Goal: Task Accomplishment & Management: Manage account settings

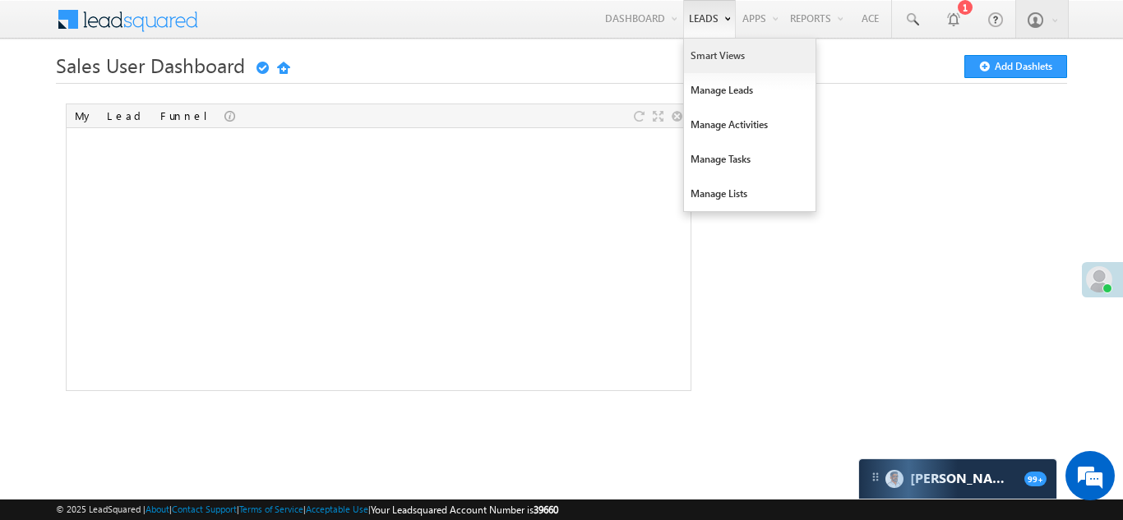
click at [710, 52] on link "Smart Views" at bounding box center [750, 56] width 132 height 35
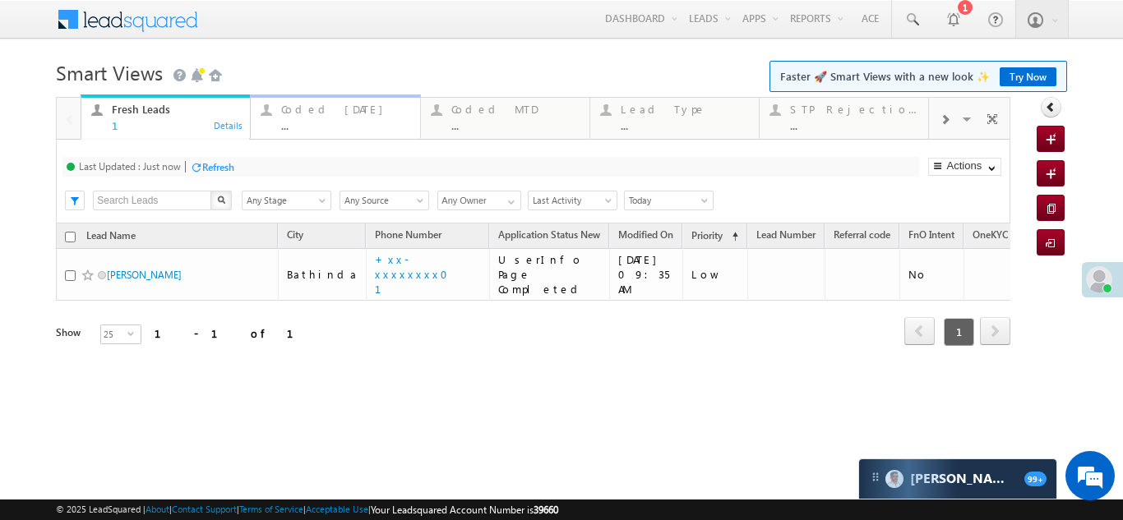
click at [303, 113] on div "Coded Today" at bounding box center [345, 109] width 128 height 13
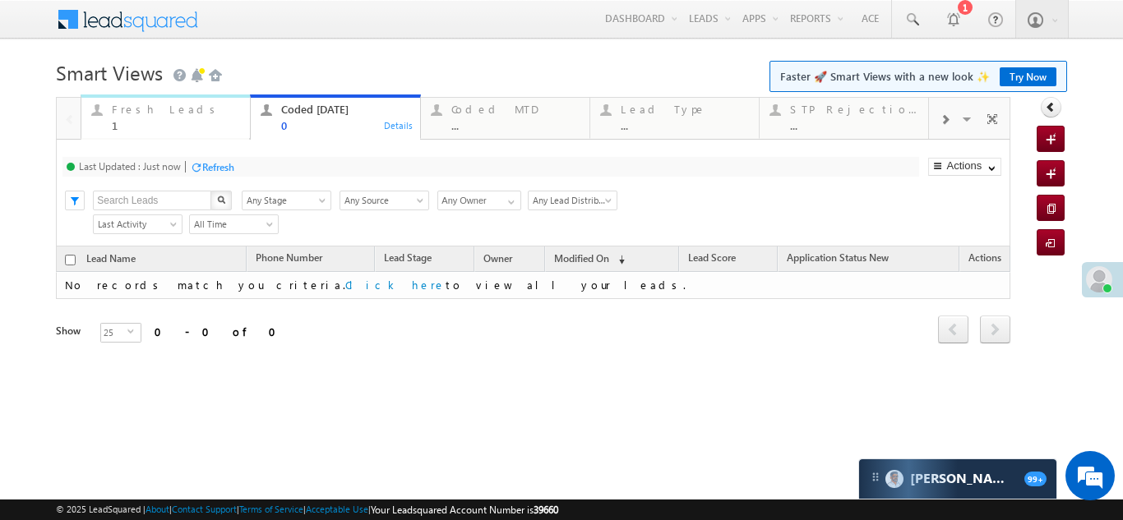
click at [122, 114] on div "Fresh Leads" at bounding box center [176, 109] width 128 height 13
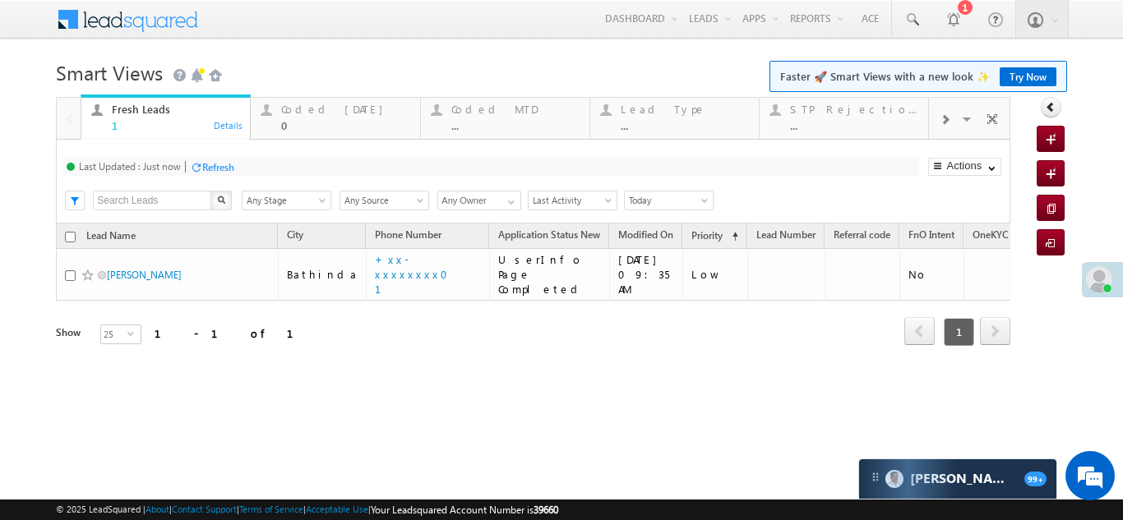
click at [210, 166] on div "Refresh" at bounding box center [218, 167] width 32 height 12
click at [331, 113] on div "Coded Today" at bounding box center [345, 109] width 128 height 13
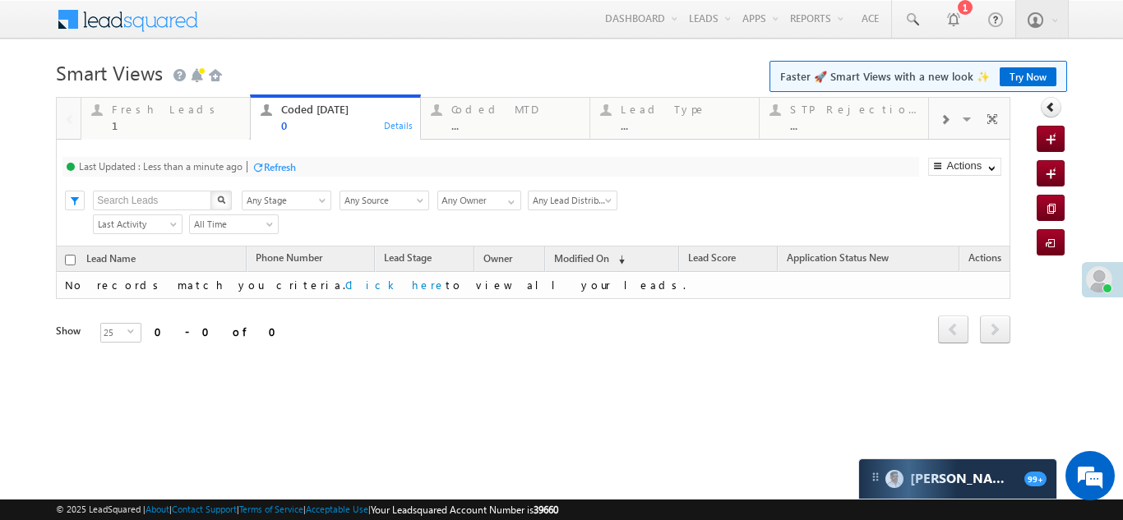
click at [280, 164] on div "Refresh" at bounding box center [280, 167] width 32 height 12
click at [466, 109] on div "Coded MTD" at bounding box center [515, 109] width 128 height 13
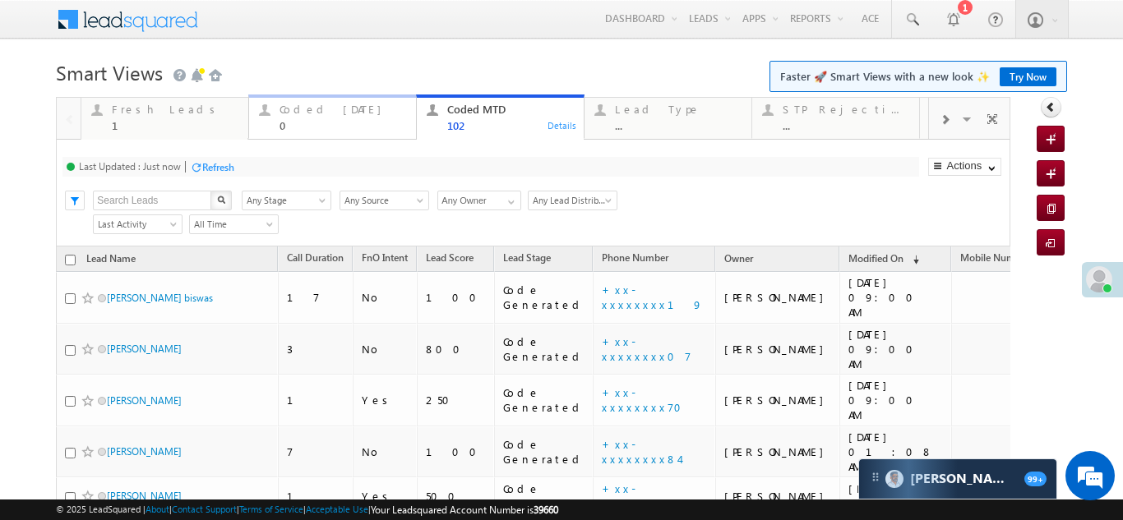
click at [305, 103] on div "Coded Today" at bounding box center [343, 109] width 127 height 13
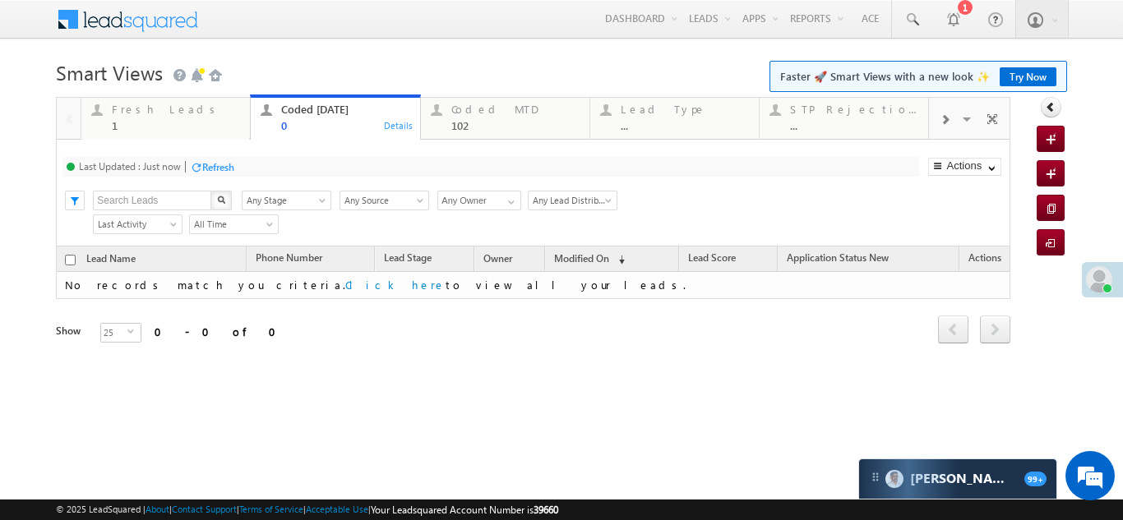
click at [228, 164] on div "Refresh" at bounding box center [218, 167] width 32 height 12
click at [135, 111] on div "Fresh Leads" at bounding box center [176, 109] width 128 height 13
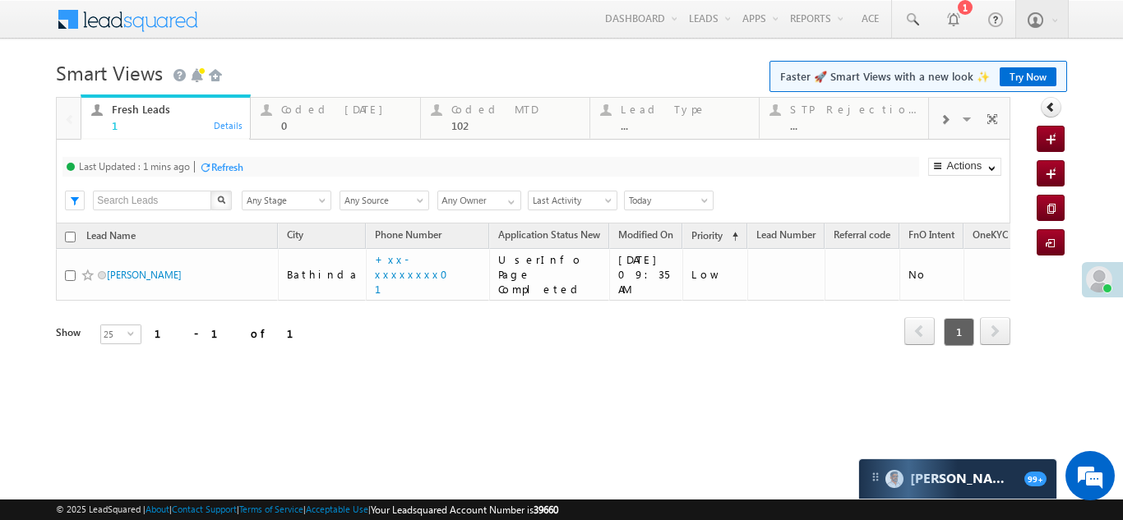
click at [236, 171] on div "Refresh" at bounding box center [227, 167] width 32 height 12
click at [225, 166] on div "Refresh" at bounding box center [218, 167] width 32 height 12
click at [303, 111] on div "Coded Today" at bounding box center [345, 109] width 128 height 13
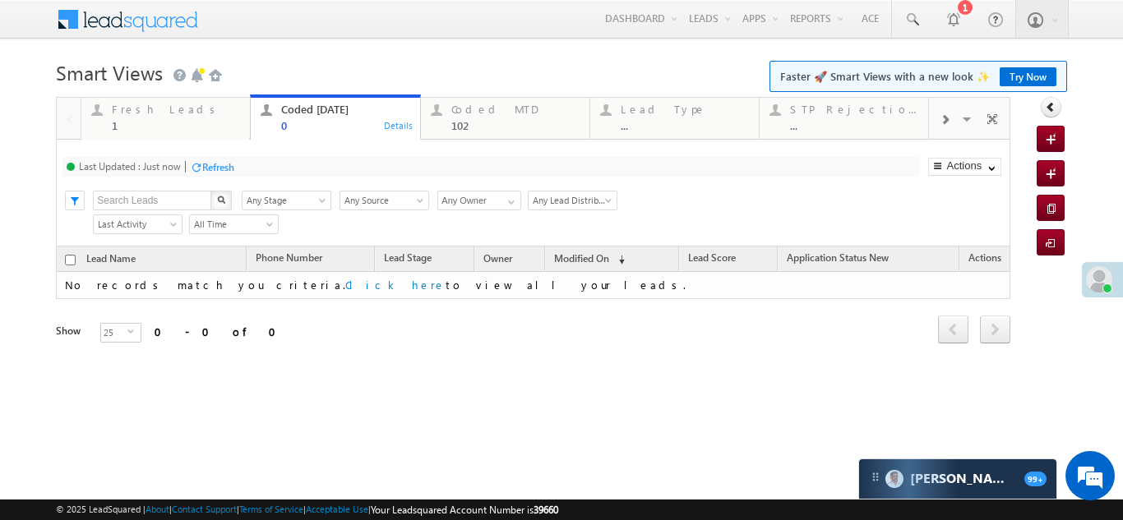
click at [223, 164] on div "Refresh" at bounding box center [218, 167] width 32 height 12
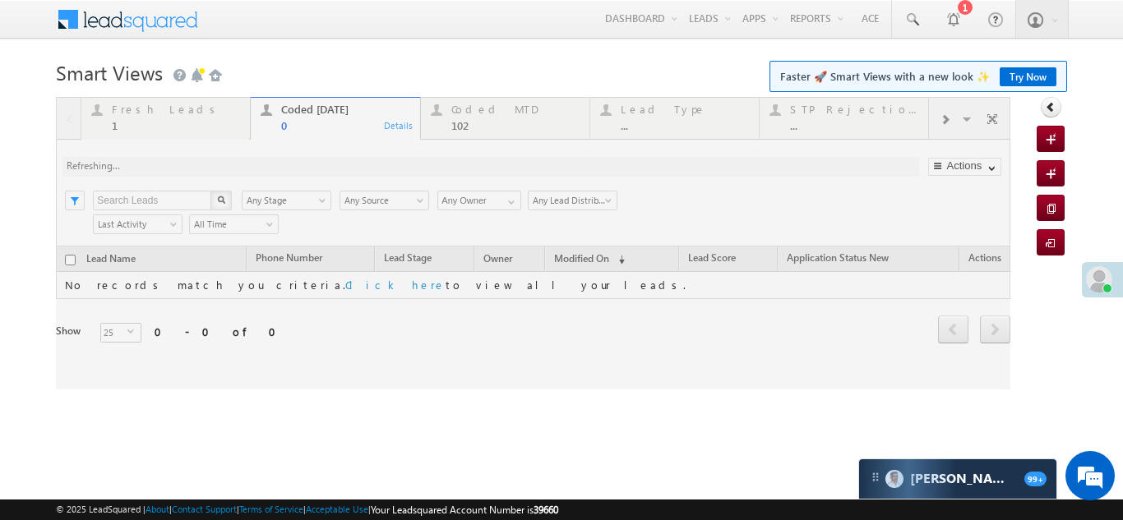
click at [137, 114] on div at bounding box center [533, 243] width 955 height 293
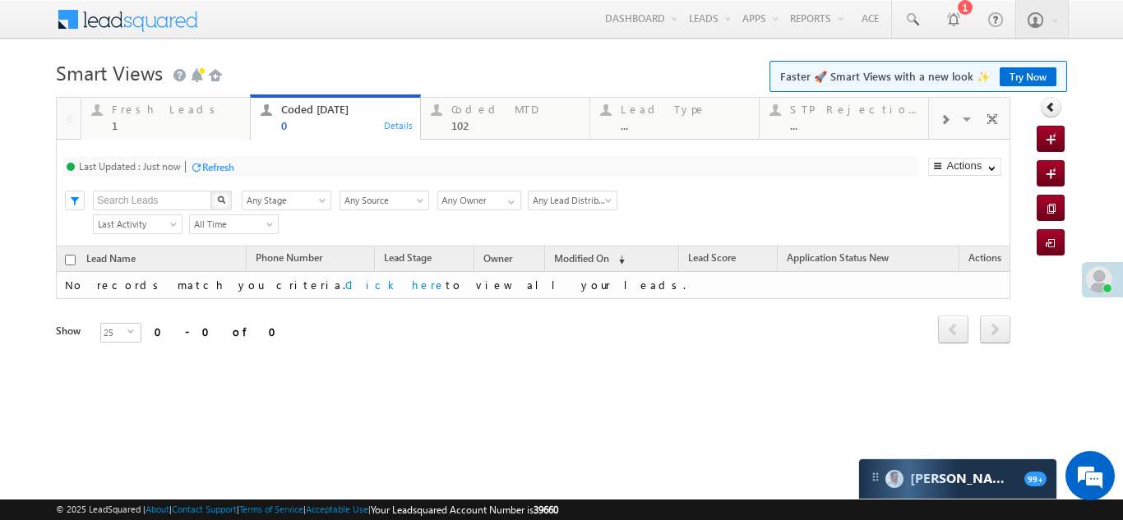
click at [137, 113] on div "Fresh Leads" at bounding box center [176, 109] width 128 height 13
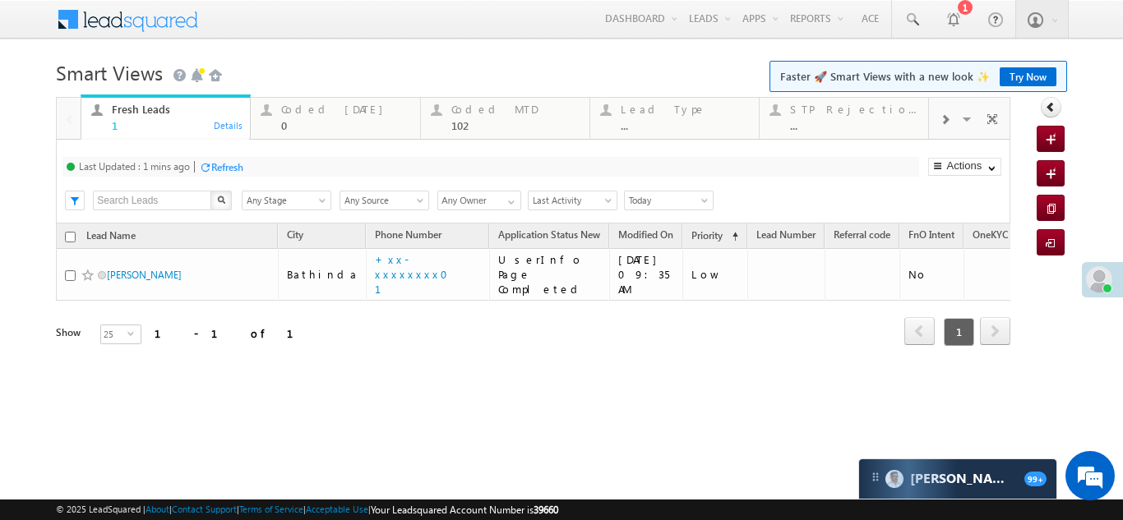
click at [237, 167] on div "Refresh" at bounding box center [227, 167] width 32 height 12
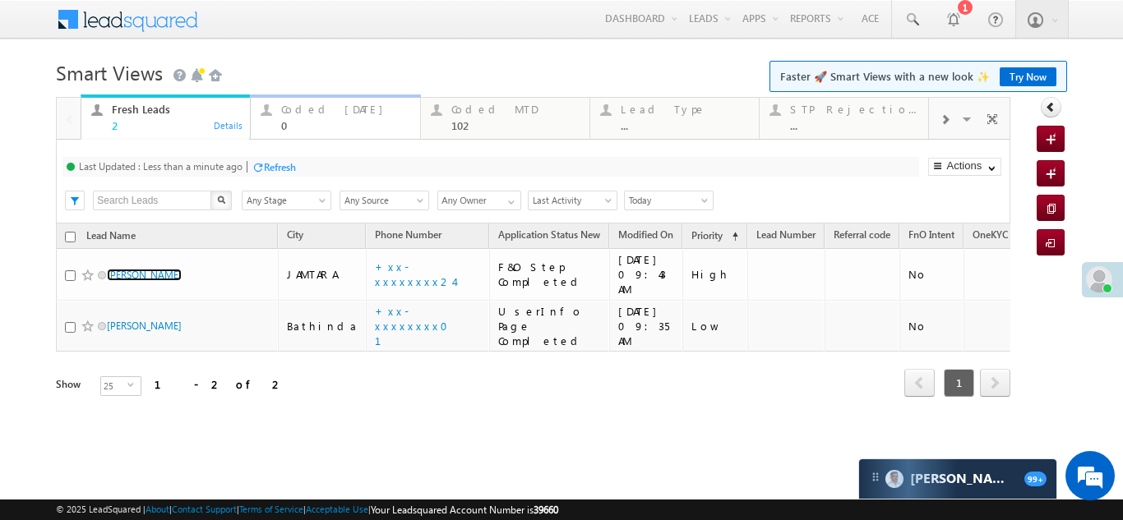
click at [323, 108] on div "Coded Today" at bounding box center [345, 109] width 128 height 13
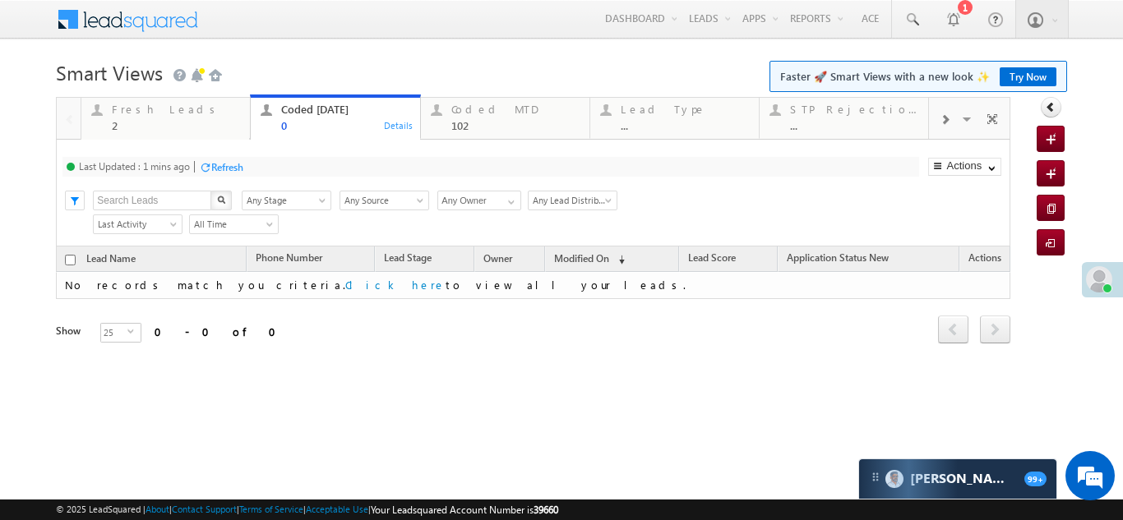
click at [224, 169] on div "Refresh" at bounding box center [227, 167] width 32 height 12
click at [213, 165] on div "Refresh" at bounding box center [218, 167] width 32 height 12
click at [140, 104] on div "Fresh Leads" at bounding box center [176, 109] width 128 height 13
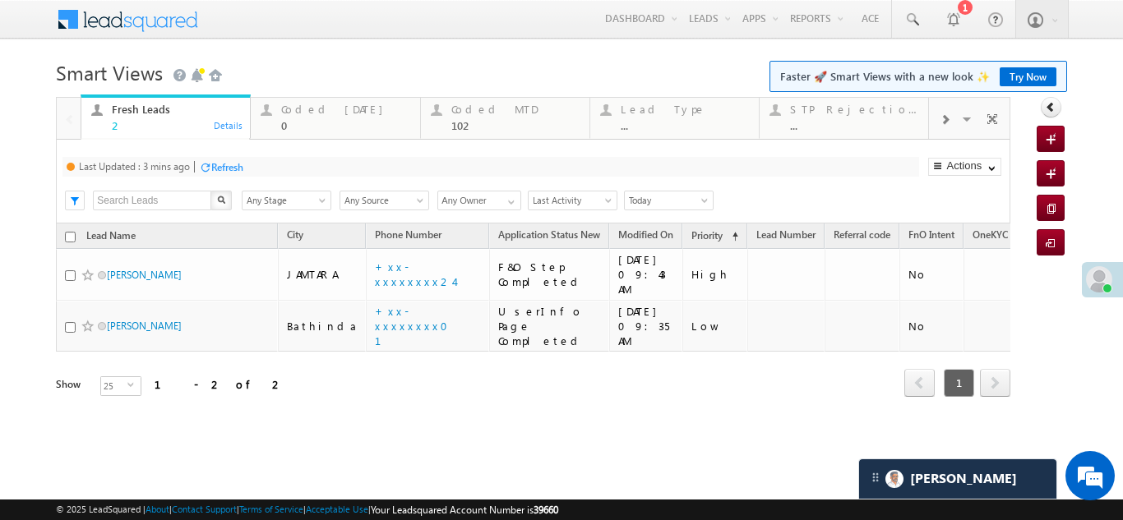
click at [230, 169] on div "Refresh" at bounding box center [227, 167] width 32 height 12
click at [302, 107] on div "Coded Today" at bounding box center [345, 109] width 128 height 13
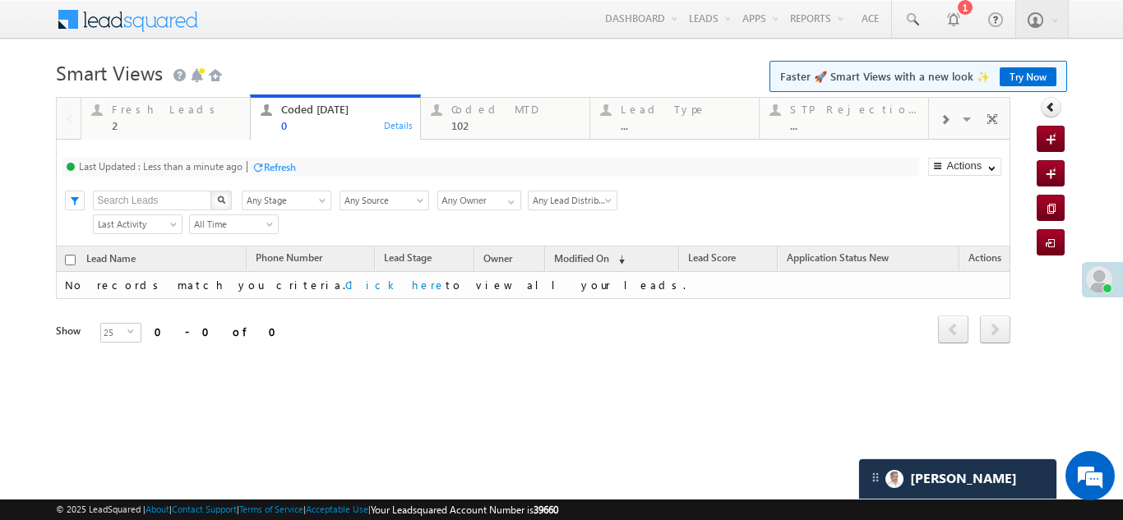
click at [283, 166] on div "Refresh" at bounding box center [280, 167] width 32 height 12
click at [117, 118] on div "Fresh Leads 2" at bounding box center [176, 115] width 128 height 32
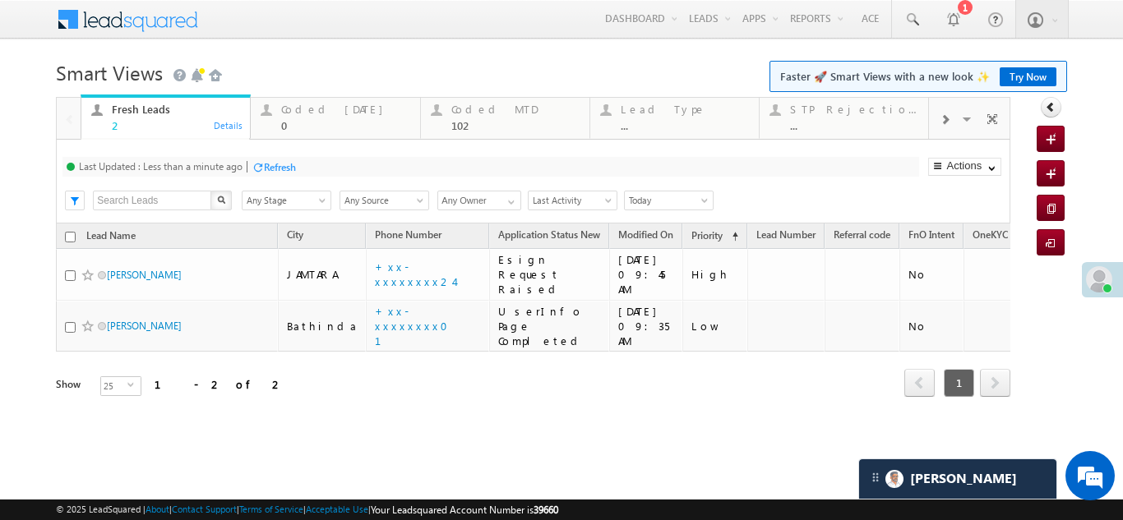
click at [281, 164] on div "Refresh" at bounding box center [280, 167] width 32 height 12
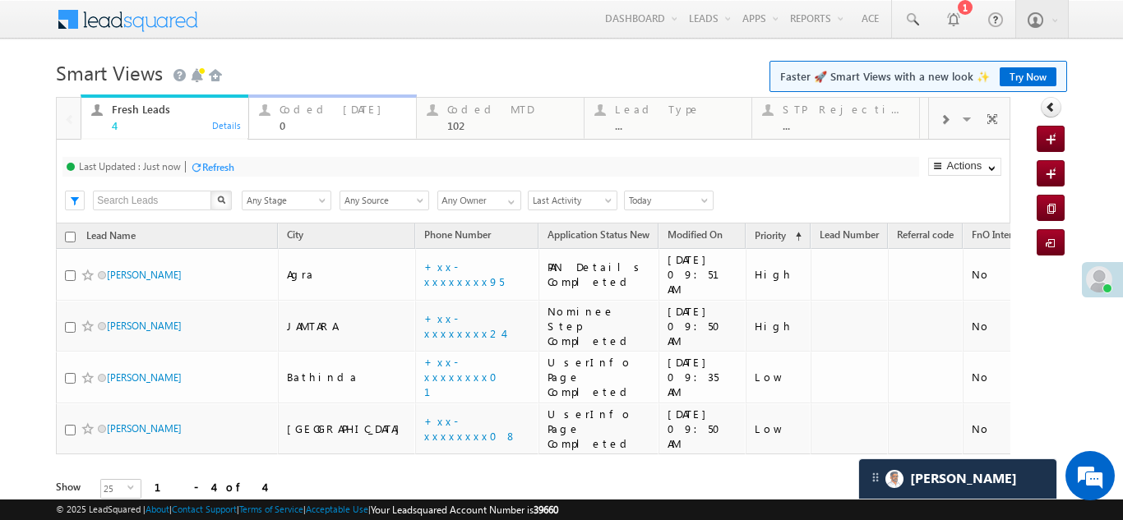
click at [307, 104] on div "Coded Today" at bounding box center [343, 109] width 127 height 13
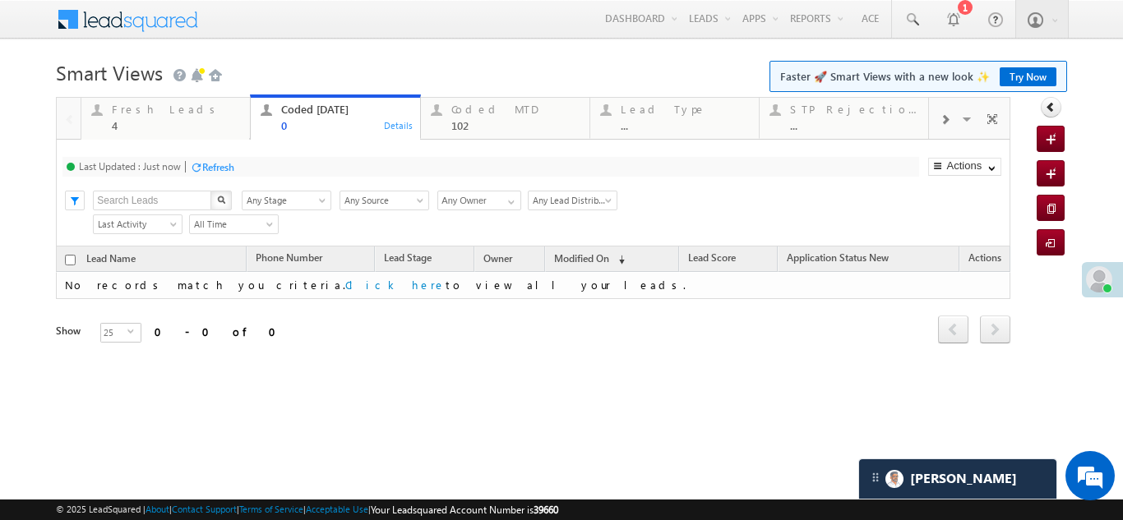
click at [220, 161] on div "Refresh" at bounding box center [218, 167] width 32 height 12
click at [134, 104] on div "Fresh Leads" at bounding box center [176, 109] width 128 height 13
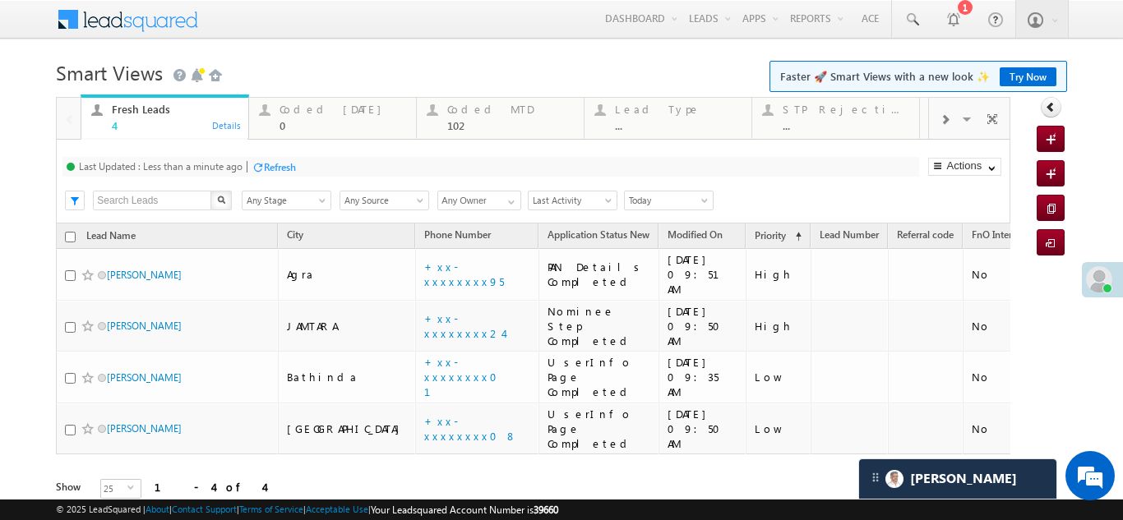
click at [287, 163] on div "Refresh" at bounding box center [280, 167] width 32 height 12
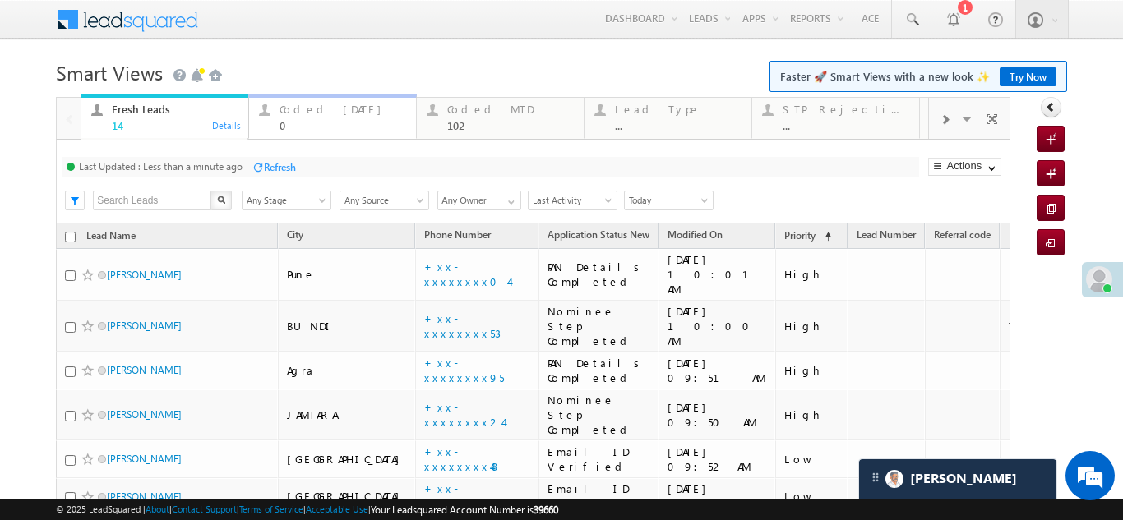
click at [315, 109] on div "Coded Today" at bounding box center [343, 109] width 127 height 13
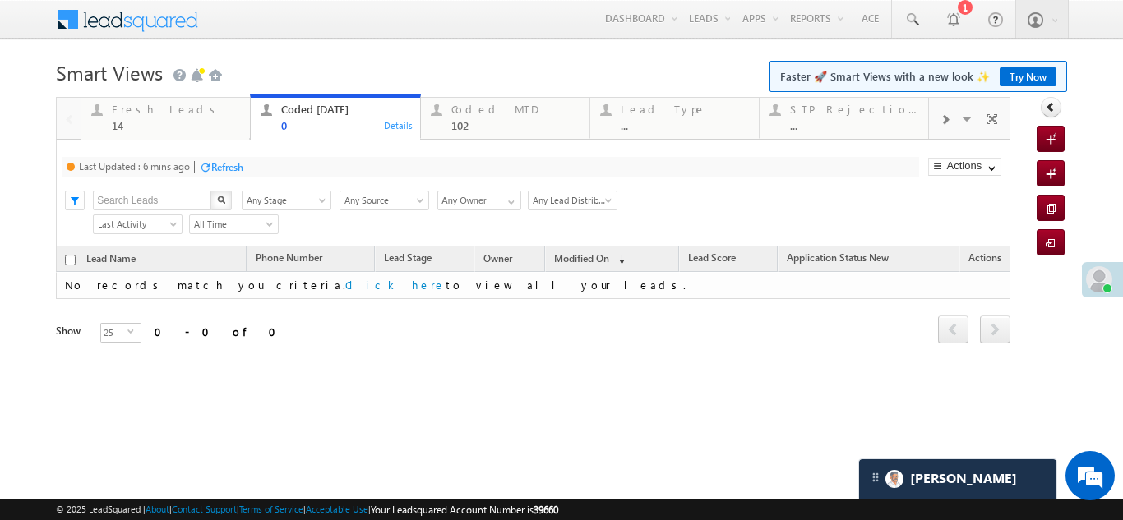
click at [236, 164] on div "Refresh" at bounding box center [227, 167] width 32 height 12
click at [158, 119] on div "14" at bounding box center [176, 125] width 128 height 12
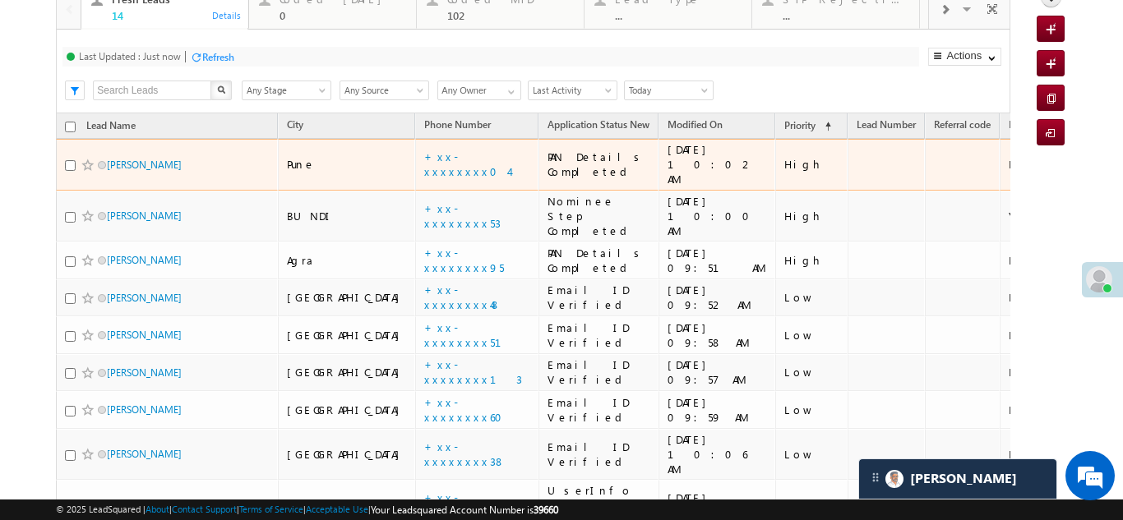
scroll to position [28, 0]
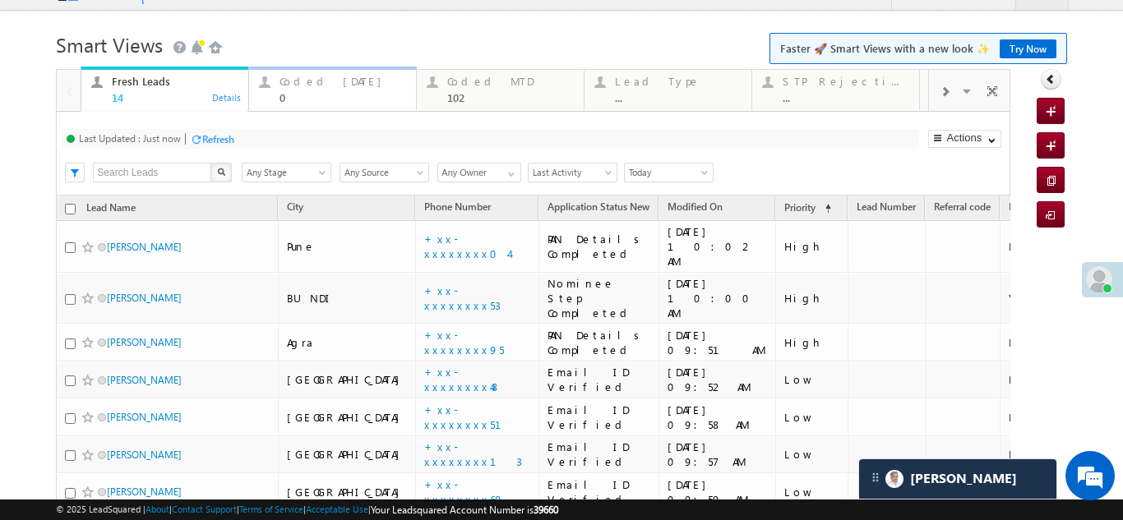
click at [314, 82] on div "Coded Today" at bounding box center [343, 81] width 127 height 13
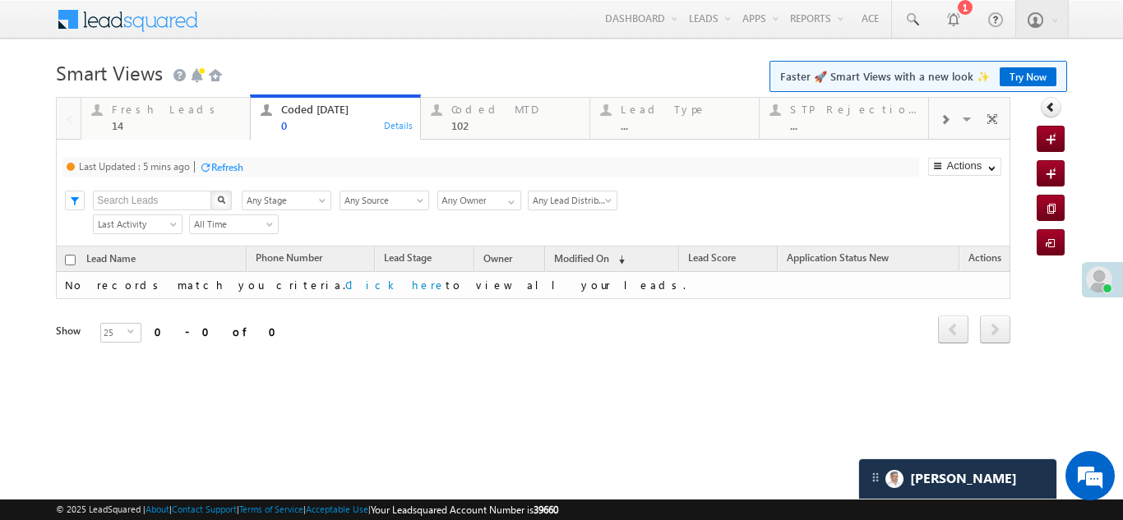
click at [226, 167] on div "Refresh" at bounding box center [227, 167] width 32 height 12
click at [136, 107] on div "Fresh Leads" at bounding box center [176, 109] width 128 height 13
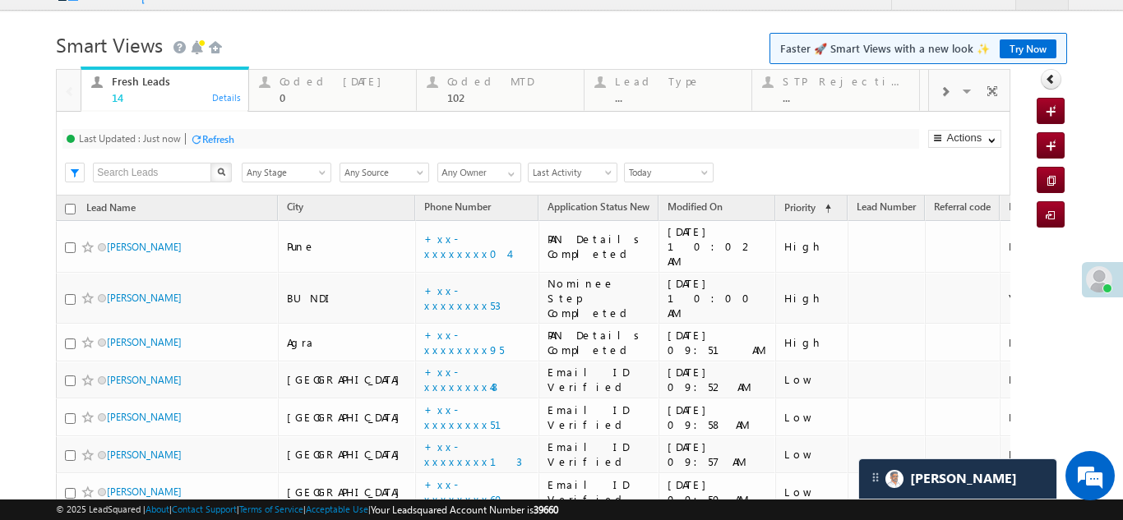
click at [229, 141] on div "Refresh" at bounding box center [218, 139] width 32 height 12
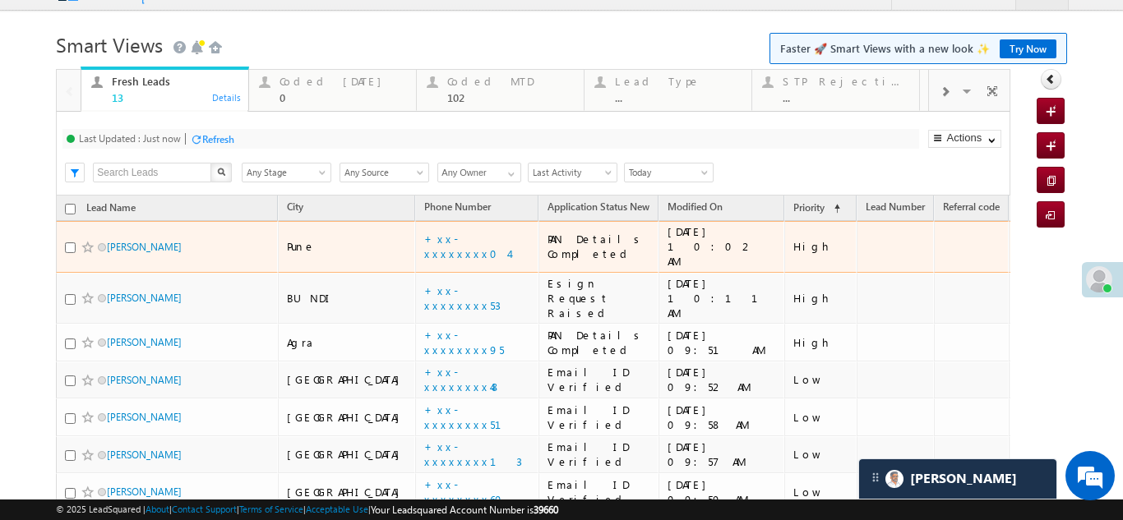
scroll to position [0, 0]
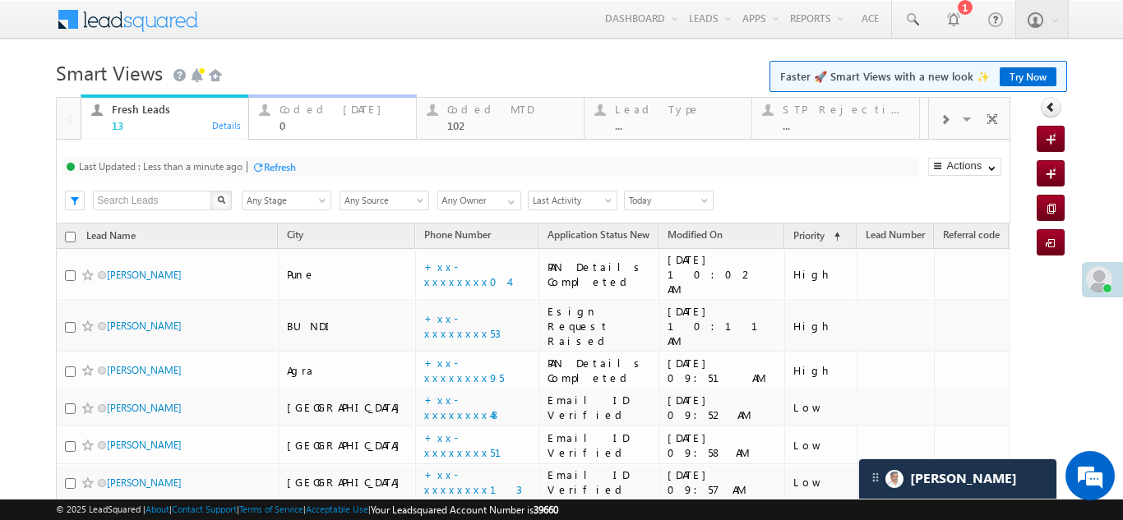
click at [317, 107] on div "Coded Today" at bounding box center [343, 109] width 127 height 13
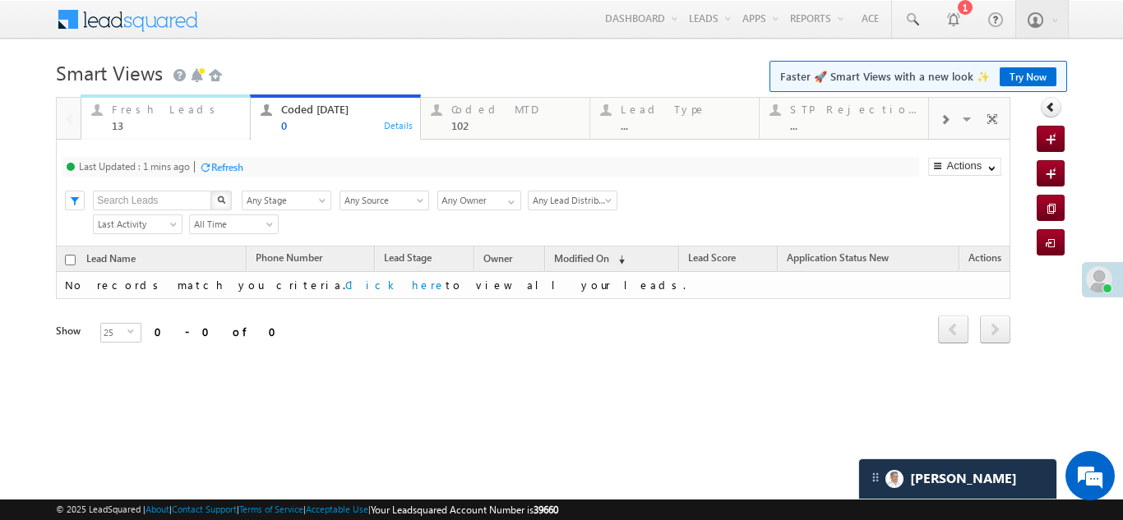
click at [182, 117] on div "Fresh Leads 13" at bounding box center [176, 115] width 128 height 32
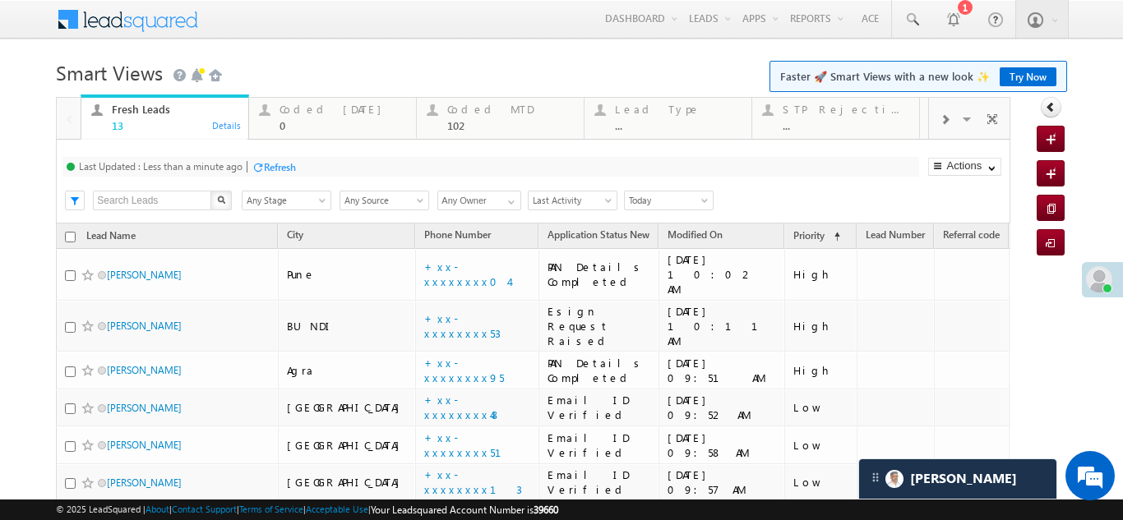
click at [271, 166] on div "Refresh" at bounding box center [280, 167] width 32 height 12
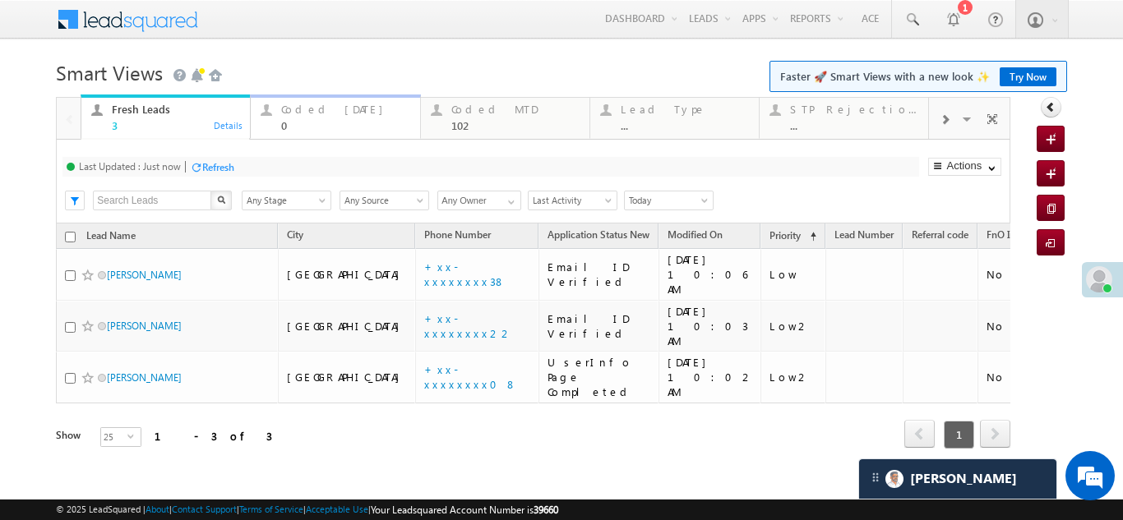
click at [305, 103] on div "Coded Today" at bounding box center [345, 109] width 128 height 13
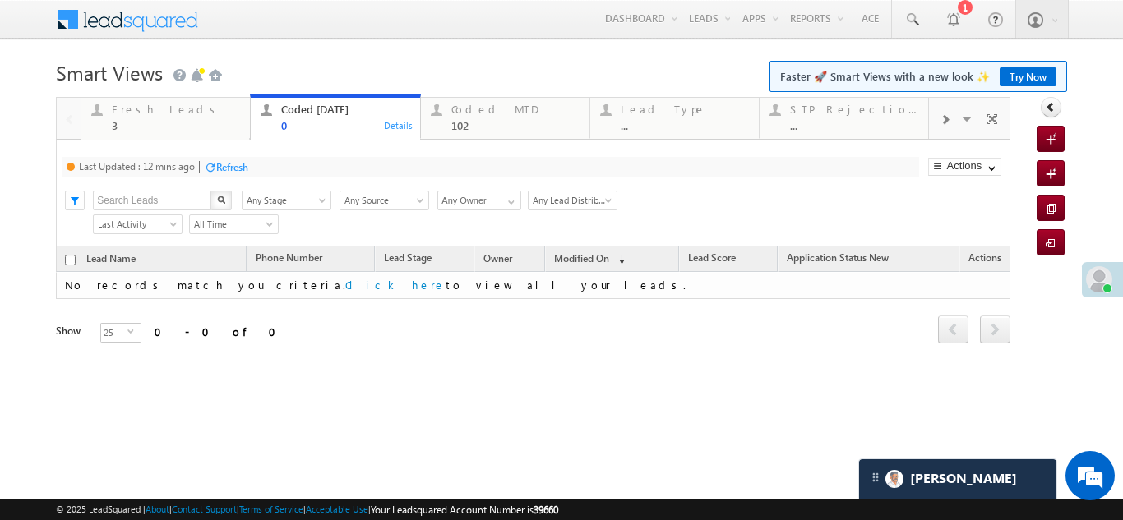
click at [233, 164] on div "Refresh" at bounding box center [232, 167] width 32 height 12
click at [124, 113] on div "Fresh Leads" at bounding box center [176, 109] width 128 height 13
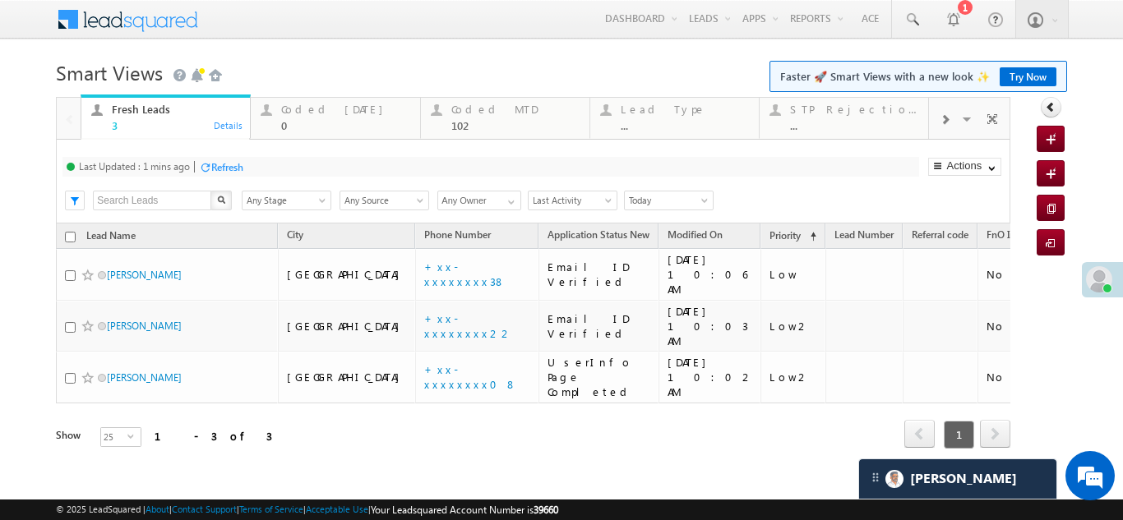
click at [235, 164] on div "Refresh" at bounding box center [227, 167] width 32 height 12
click at [274, 165] on div "Refresh" at bounding box center [280, 167] width 32 height 12
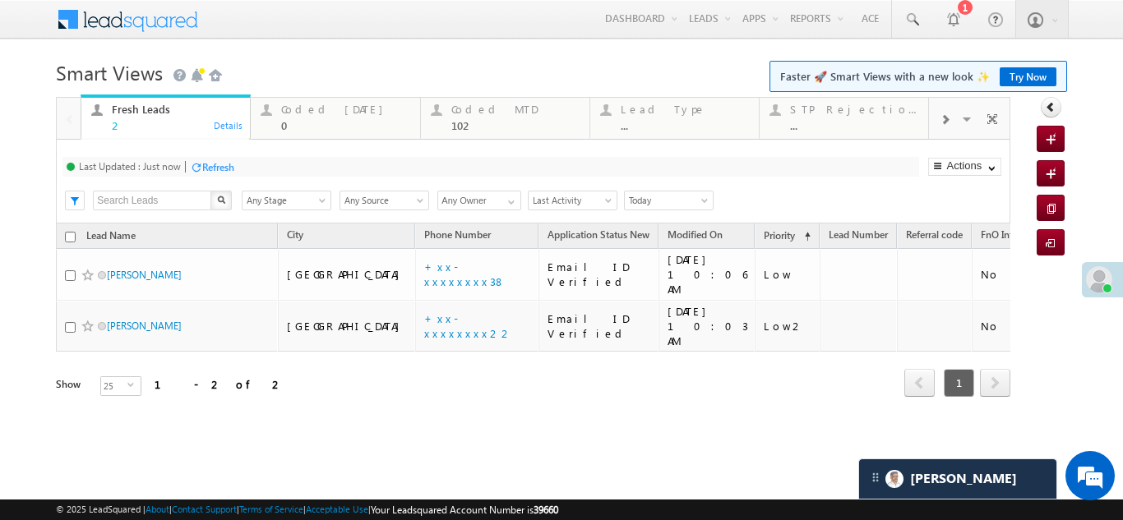
click at [223, 164] on div "Refresh" at bounding box center [218, 167] width 32 height 12
click at [226, 161] on div "Refresh" at bounding box center [218, 167] width 32 height 12
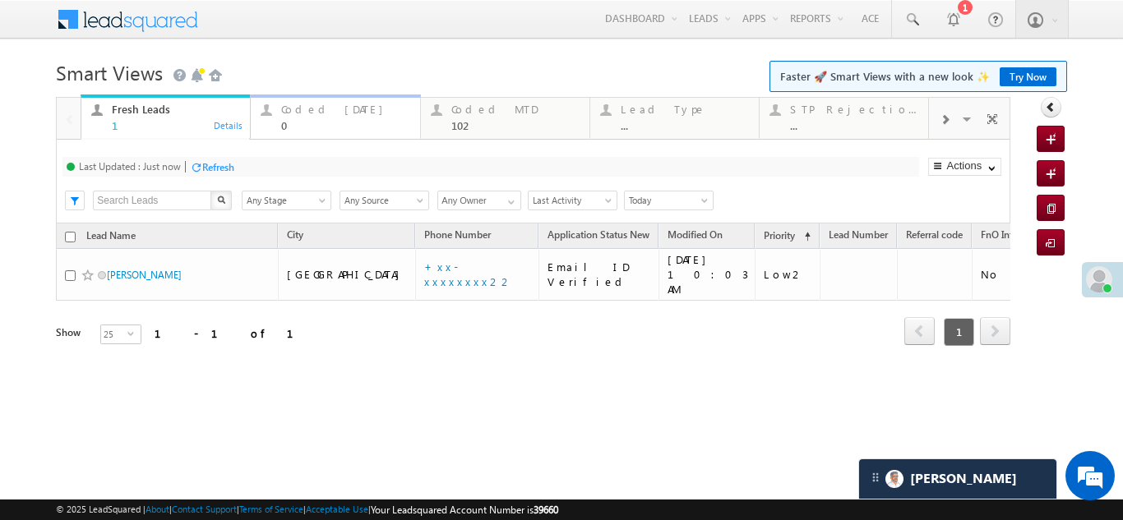
click at [299, 108] on div "Coded Today" at bounding box center [345, 109] width 128 height 13
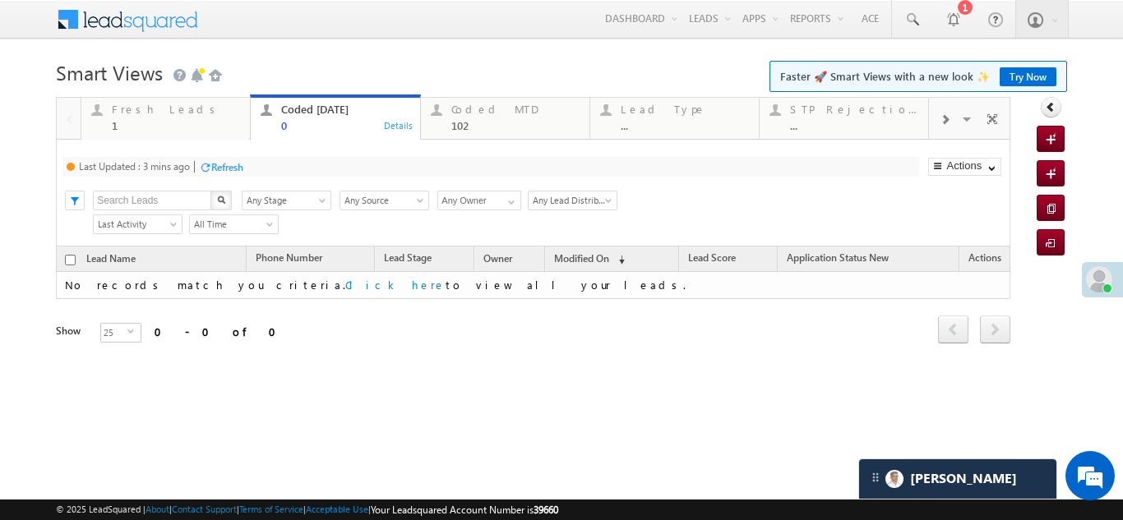
click at [233, 162] on div "Refresh" at bounding box center [227, 167] width 32 height 12
click at [156, 114] on div "Fresh Leads" at bounding box center [176, 109] width 128 height 13
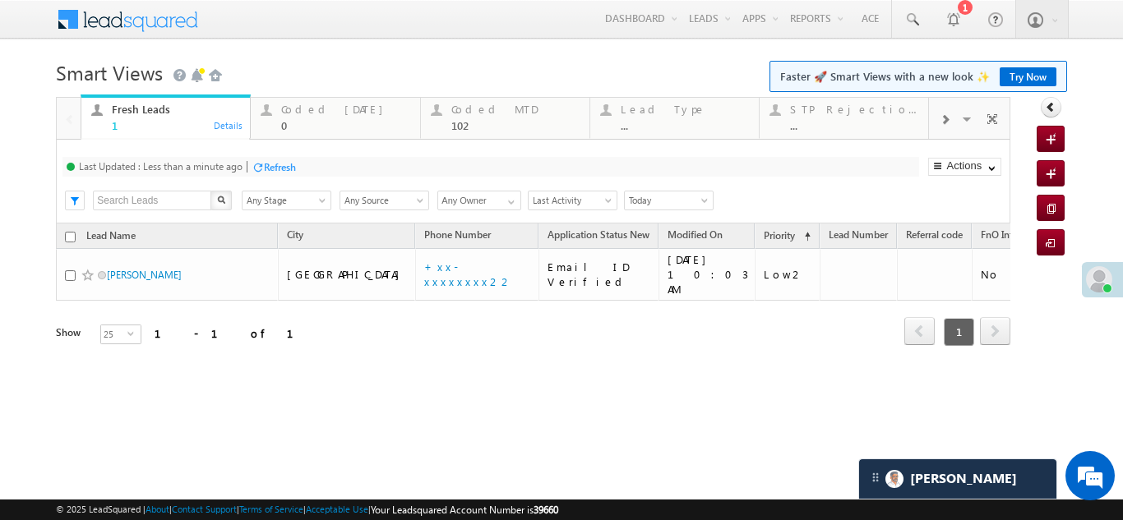
click at [293, 164] on div "Refresh" at bounding box center [280, 167] width 32 height 12
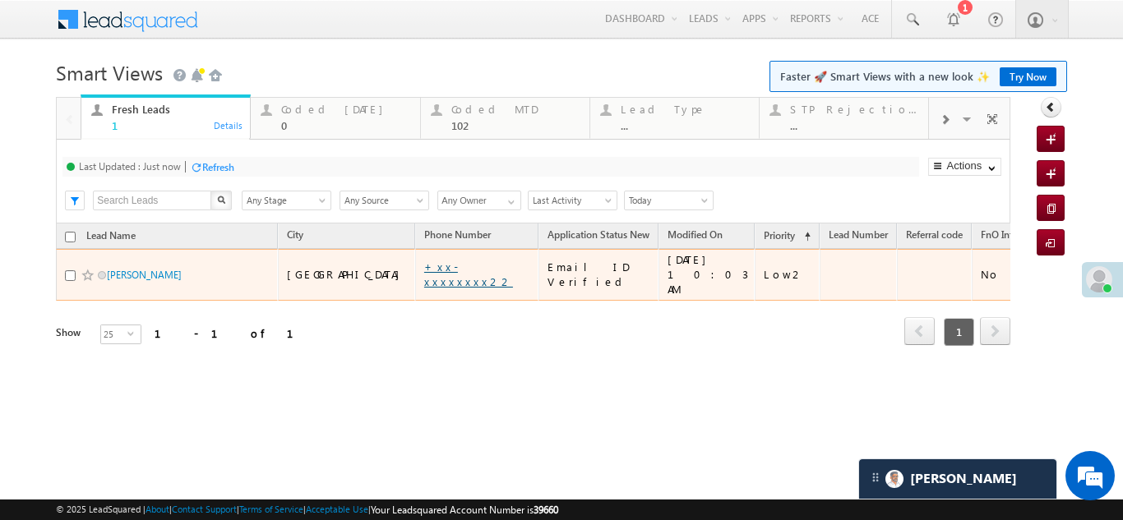
click at [424, 268] on link "+xx-xxxxxxxx22" at bounding box center [468, 274] width 89 height 29
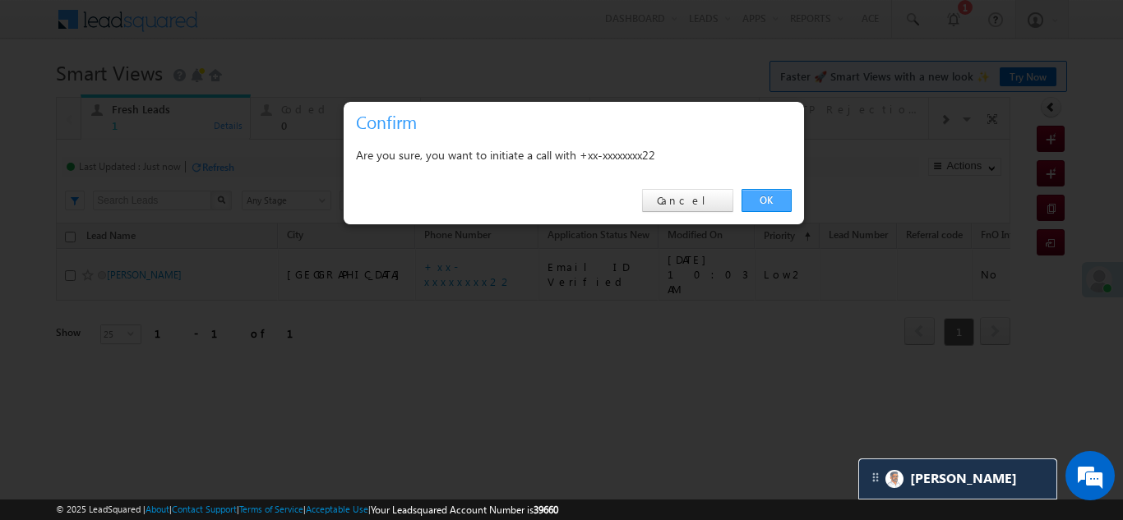
click at [761, 200] on link "OK" at bounding box center [767, 200] width 50 height 23
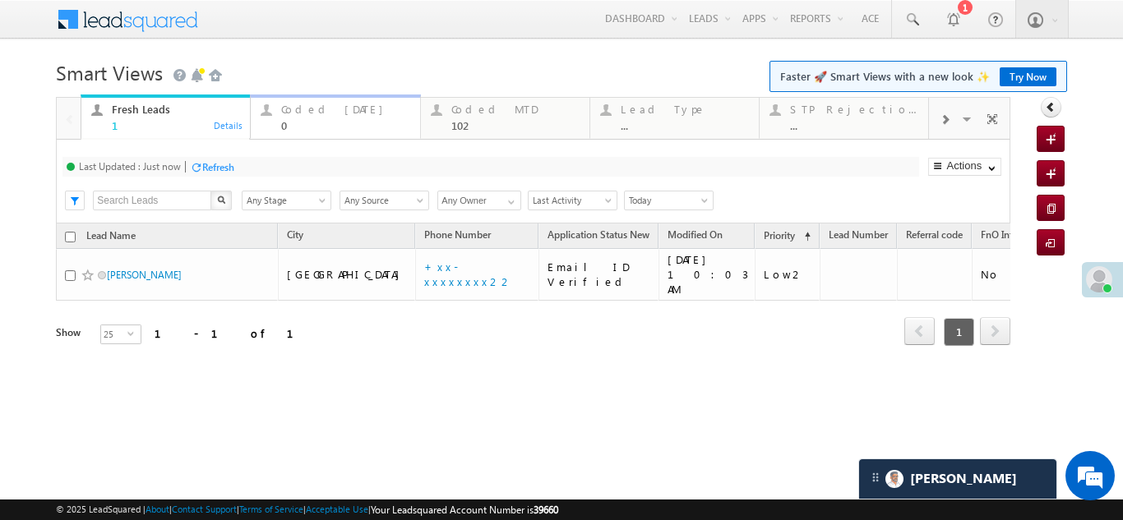
click at [343, 114] on div "Coded Today" at bounding box center [345, 109] width 128 height 13
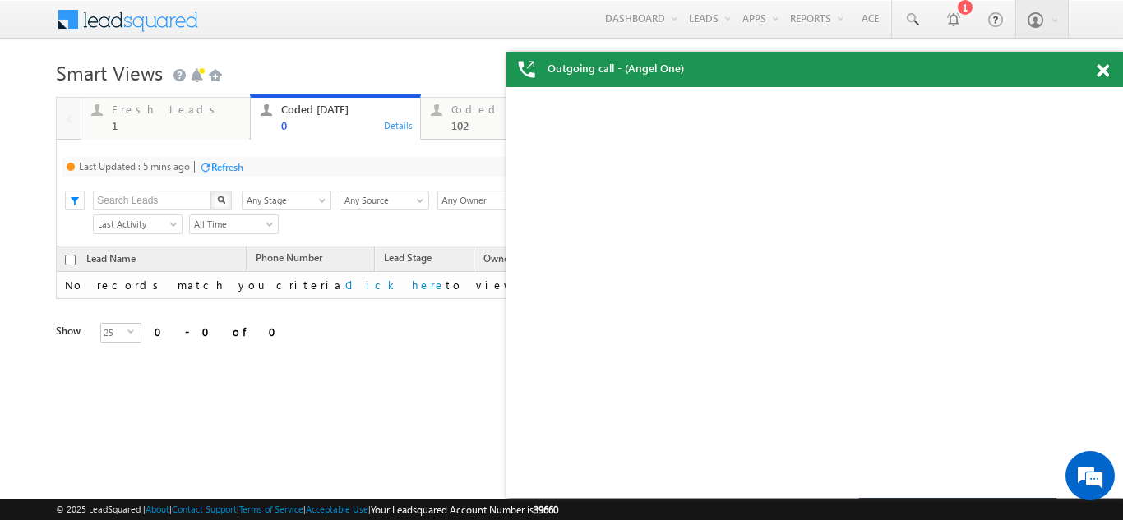
click at [230, 165] on div "Refresh" at bounding box center [227, 167] width 32 height 12
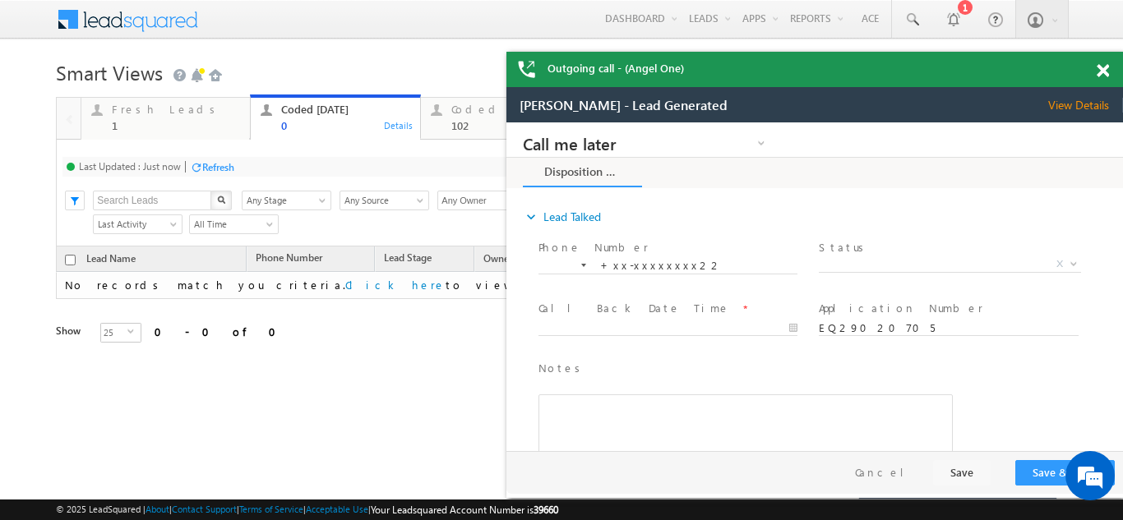
click at [1103, 73] on span at bounding box center [1103, 71] width 12 height 14
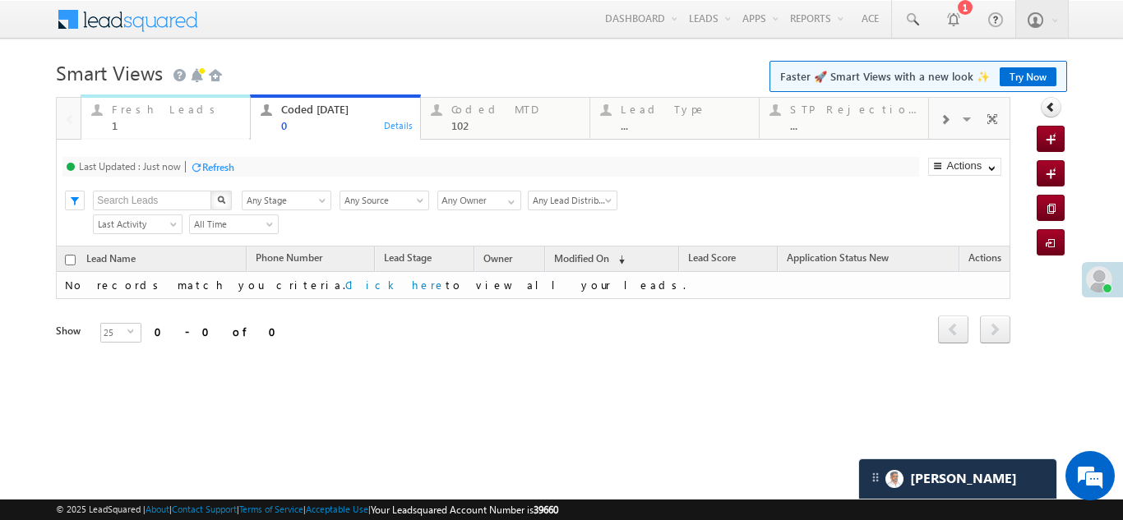
click at [152, 113] on div "Fresh Leads" at bounding box center [176, 109] width 128 height 13
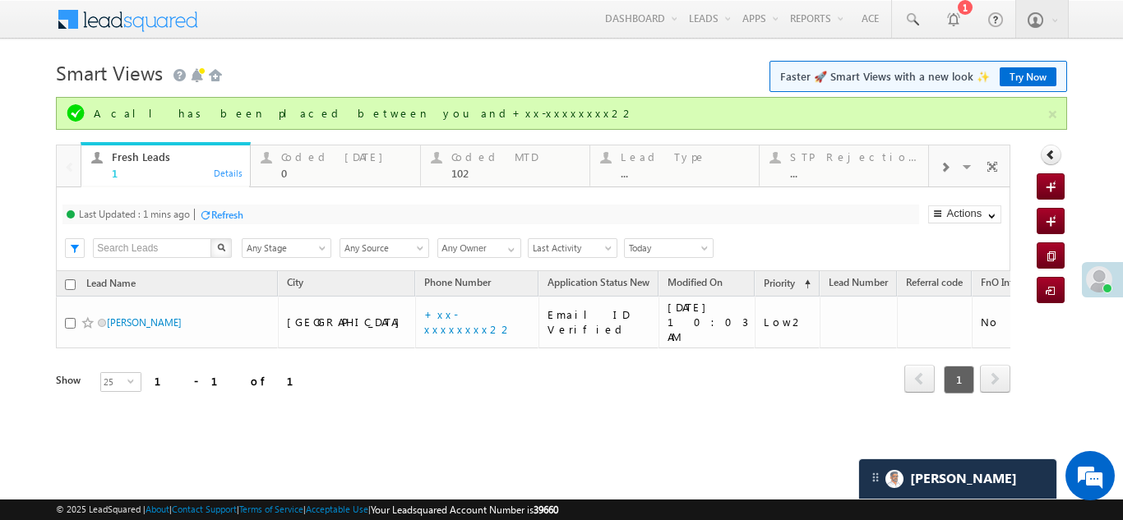
click at [231, 213] on div "Refresh" at bounding box center [227, 215] width 32 height 12
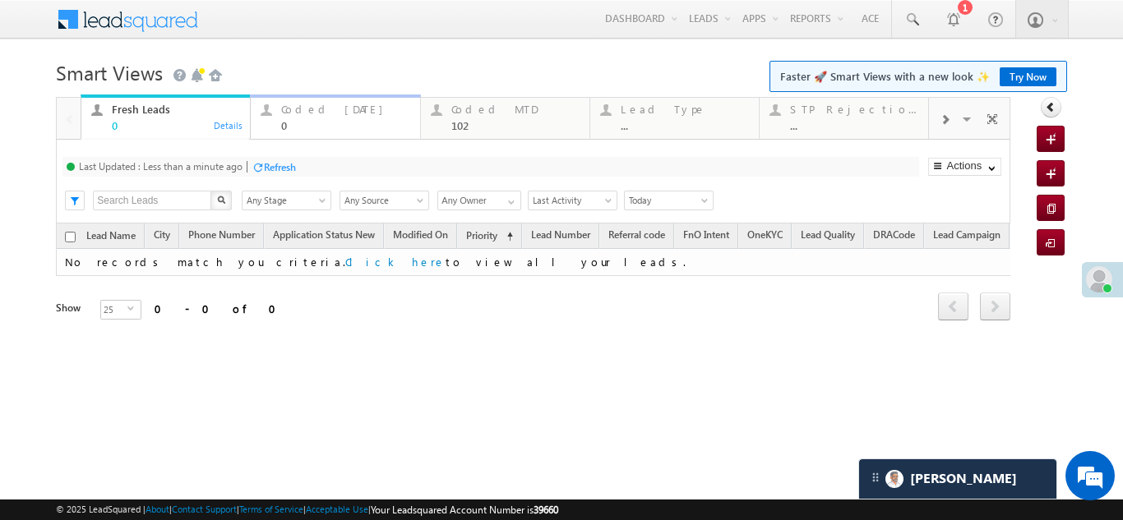
click at [317, 116] on div "Coded Today 0" at bounding box center [345, 115] width 128 height 32
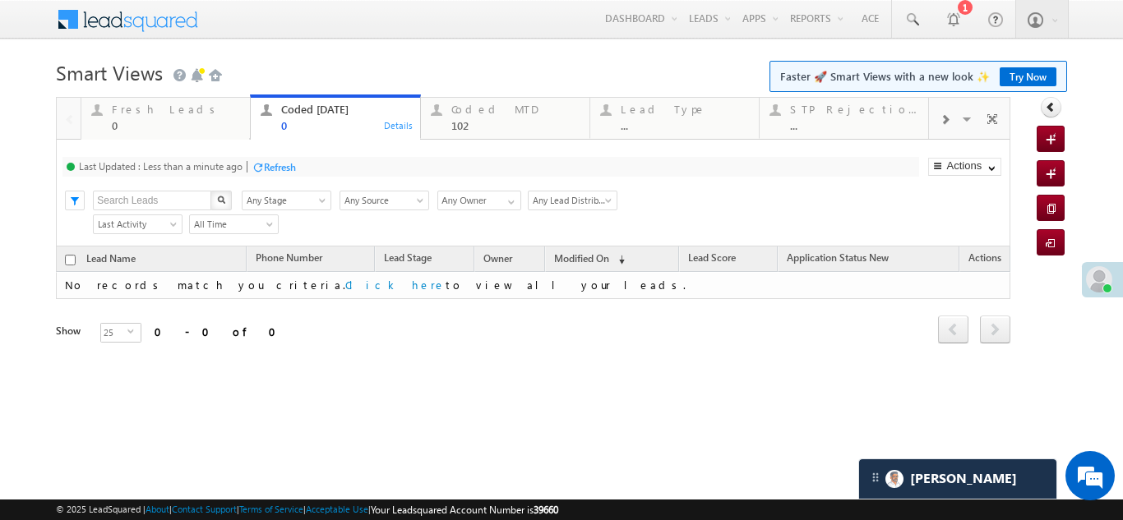
click at [264, 171] on div at bounding box center [258, 167] width 12 height 12
click at [144, 113] on div "Fresh Leads" at bounding box center [176, 109] width 128 height 13
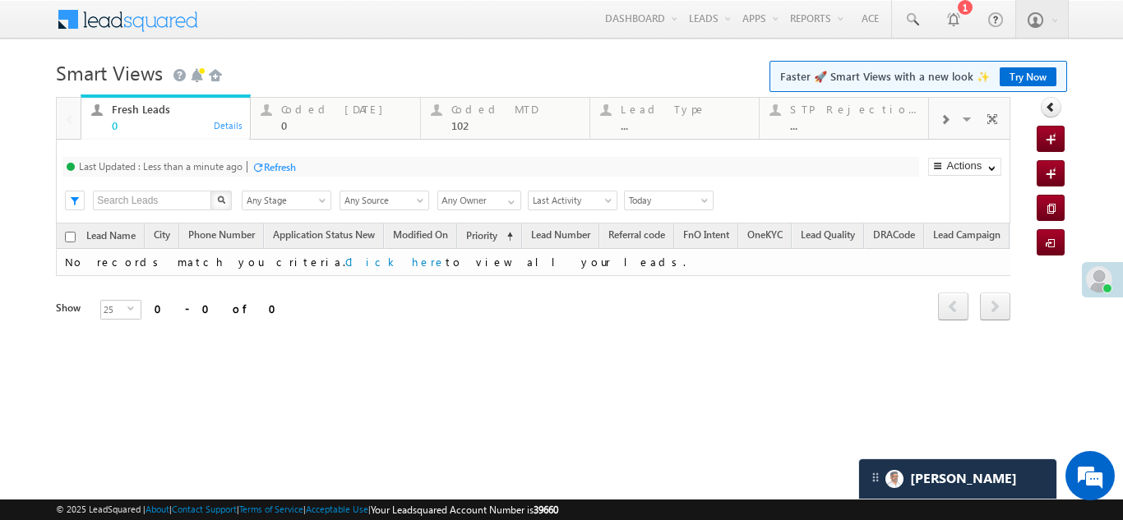
click at [273, 163] on div "Refresh" at bounding box center [280, 167] width 32 height 12
click at [321, 115] on div "Coded Today" at bounding box center [345, 109] width 128 height 13
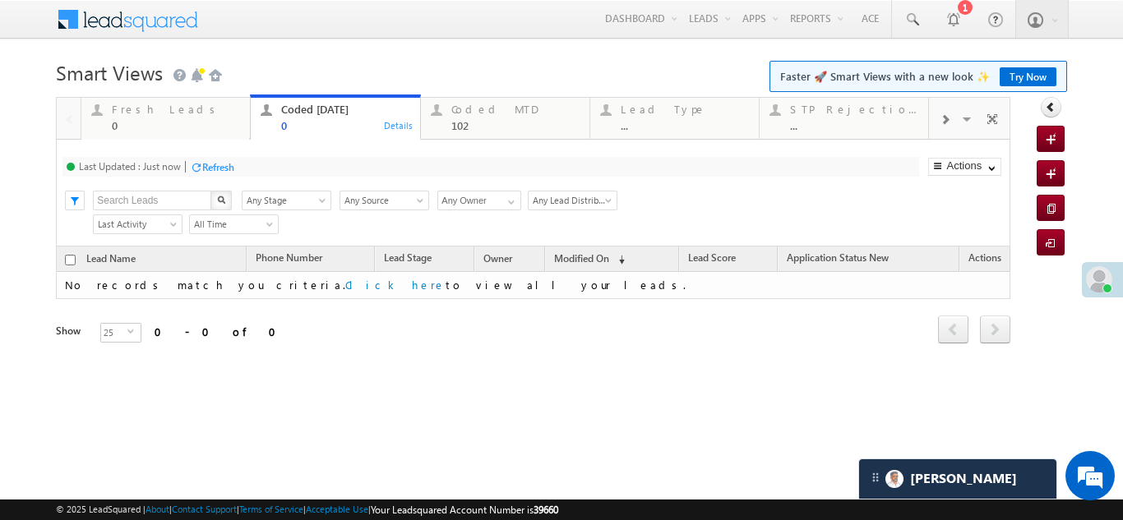
click at [227, 161] on div "Refresh" at bounding box center [218, 167] width 32 height 12
click at [284, 165] on div "Refresh" at bounding box center [280, 167] width 32 height 12
click at [140, 109] on div "Fresh Leads" at bounding box center [176, 109] width 128 height 13
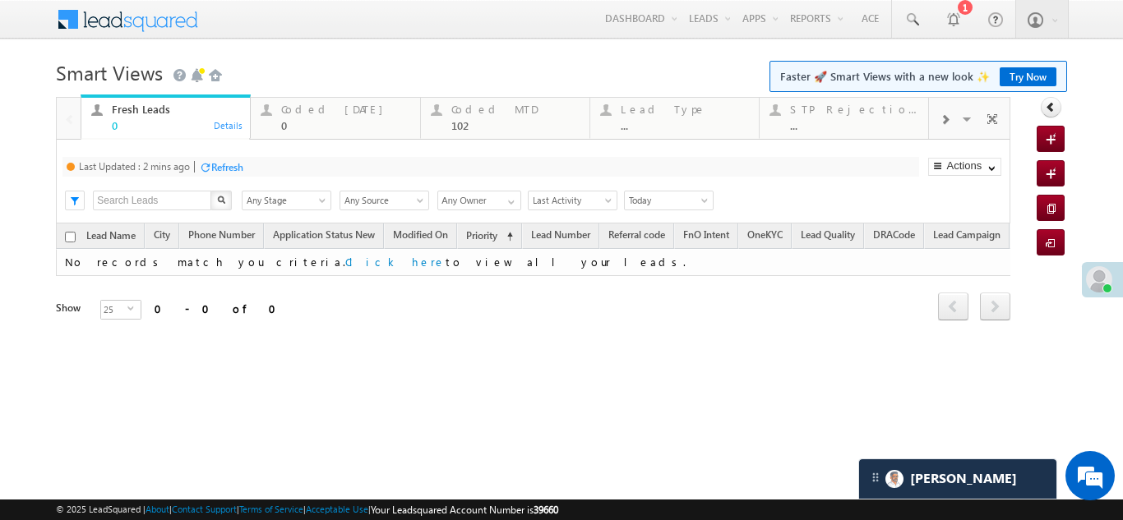
click at [226, 168] on div "Refresh" at bounding box center [227, 167] width 32 height 12
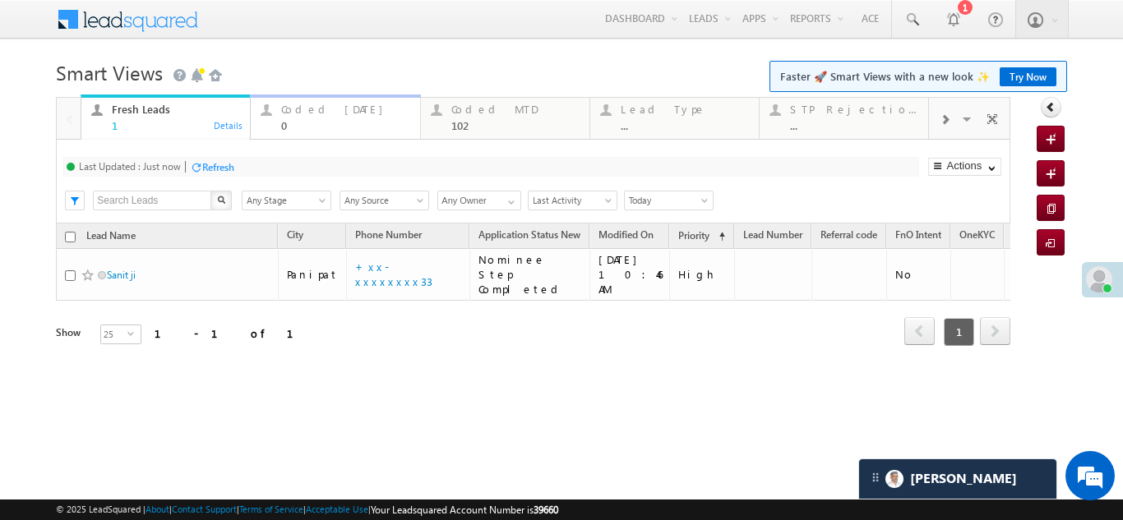
click at [334, 114] on div "Coded Today" at bounding box center [345, 109] width 128 height 13
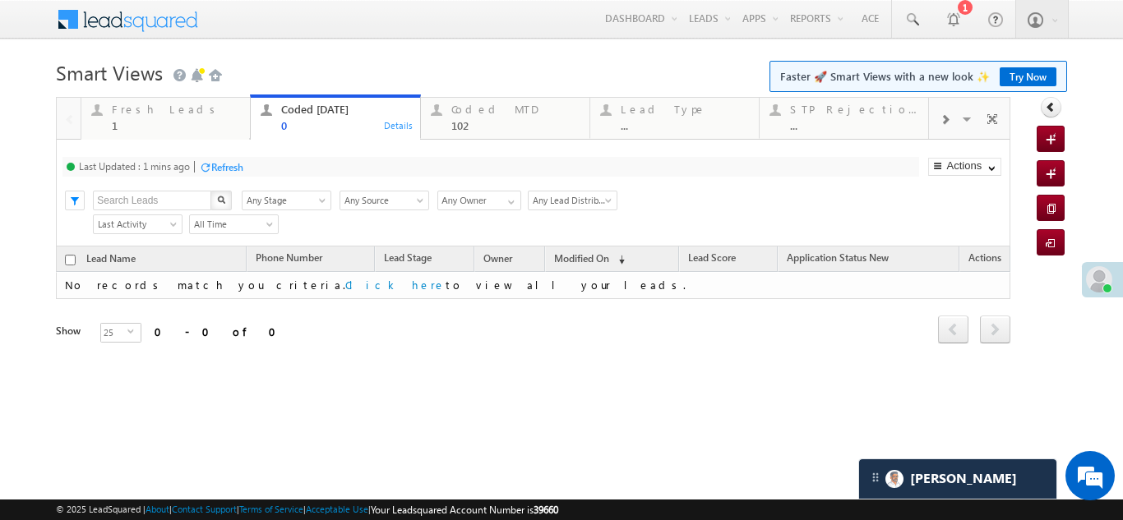
click at [236, 167] on div "Refresh" at bounding box center [227, 167] width 32 height 12
click at [484, 111] on div "Coded MTD" at bounding box center [515, 109] width 128 height 13
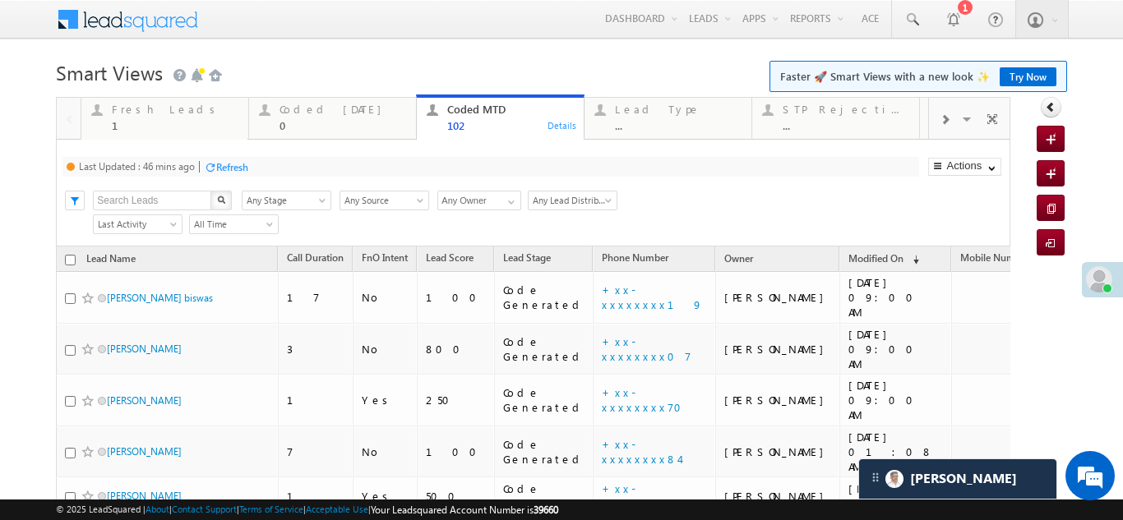
click at [231, 167] on div "Refresh" at bounding box center [232, 167] width 32 height 12
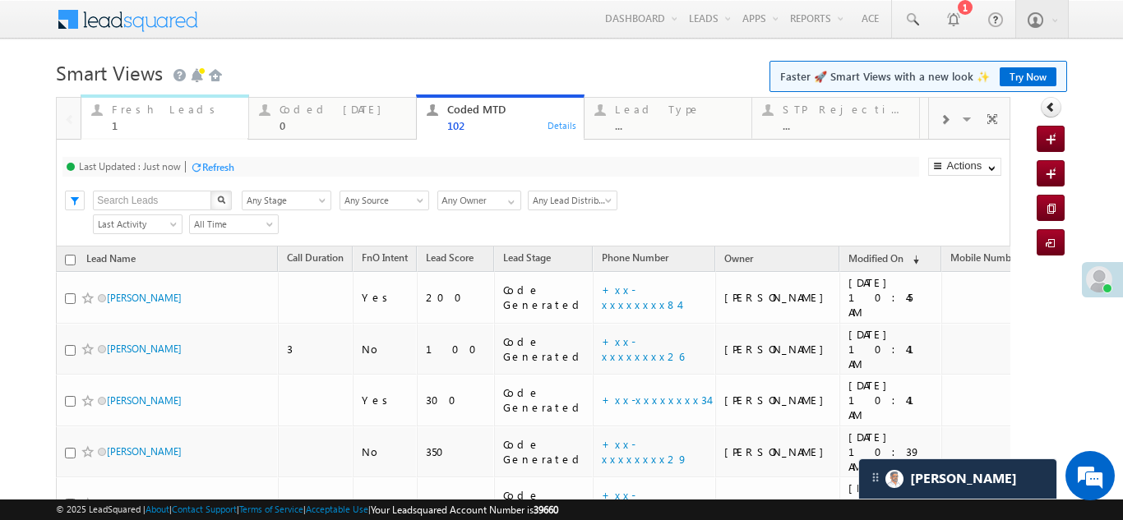
click at [135, 103] on div "Fresh Leads" at bounding box center [175, 109] width 127 height 13
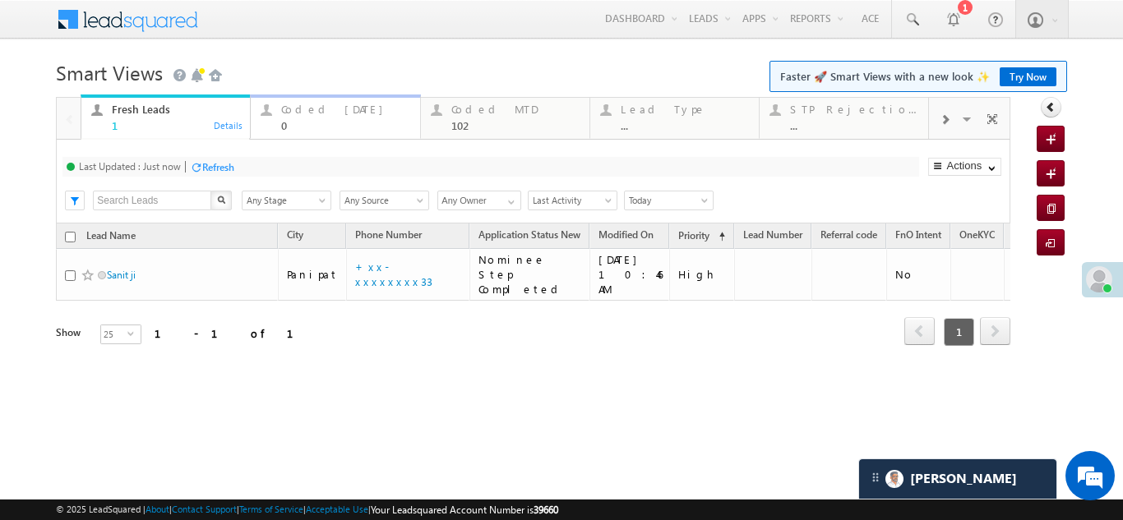
click at [316, 110] on div "Coded Today" at bounding box center [345, 109] width 128 height 13
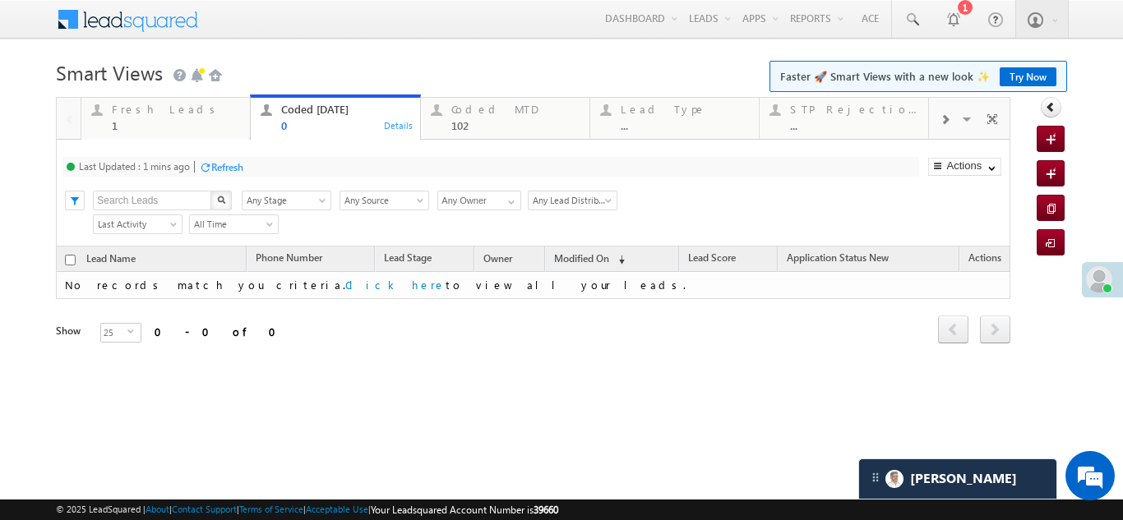
click at [316, 109] on div "Fresh Leads 1 Details Coded Today 0 Details Coded MTD 102 Details Lead Type ...…" at bounding box center [533, 243] width 955 height 293
click at [223, 166] on div "Refresh" at bounding box center [218, 167] width 32 height 12
click at [273, 159] on div "Refresh" at bounding box center [274, 167] width 44 height 16
click at [186, 120] on div "1" at bounding box center [176, 125] width 128 height 12
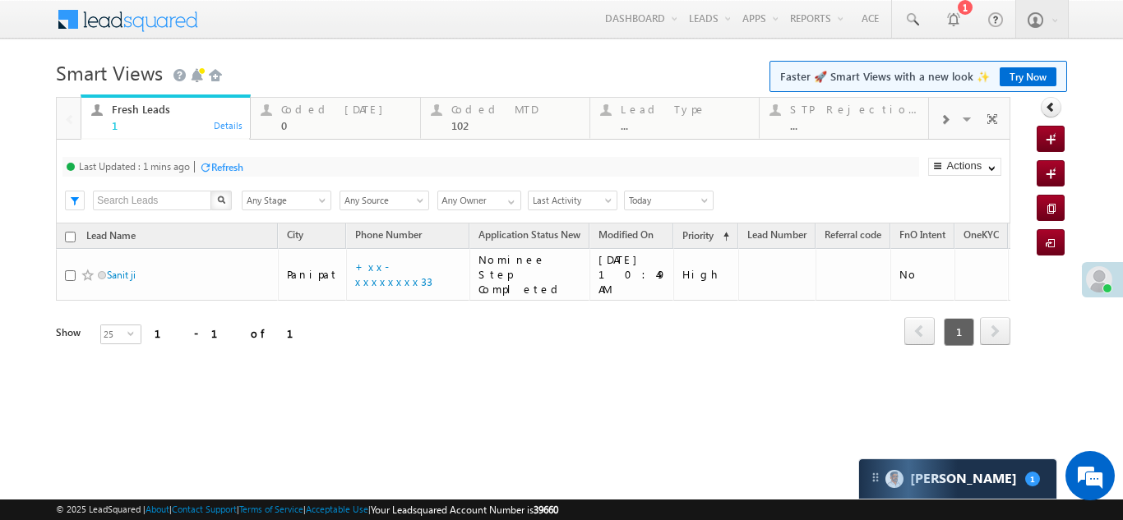
click at [226, 164] on div "Refresh" at bounding box center [227, 167] width 32 height 12
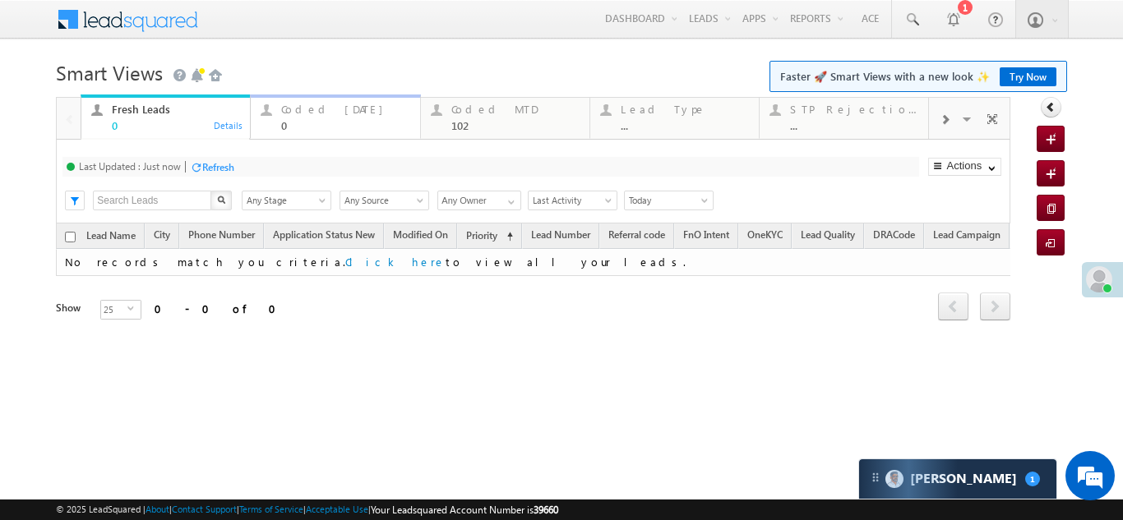
click at [315, 112] on div "Coded Today" at bounding box center [345, 109] width 128 height 13
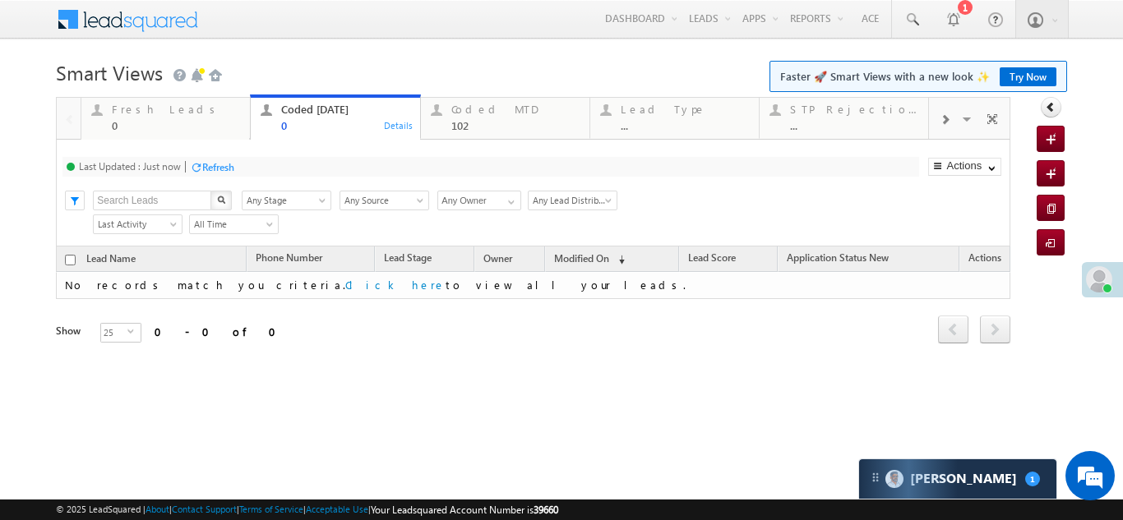
click at [210, 162] on div "Refresh" at bounding box center [218, 167] width 32 height 12
click at [134, 109] on div "Fresh Leads" at bounding box center [176, 109] width 128 height 13
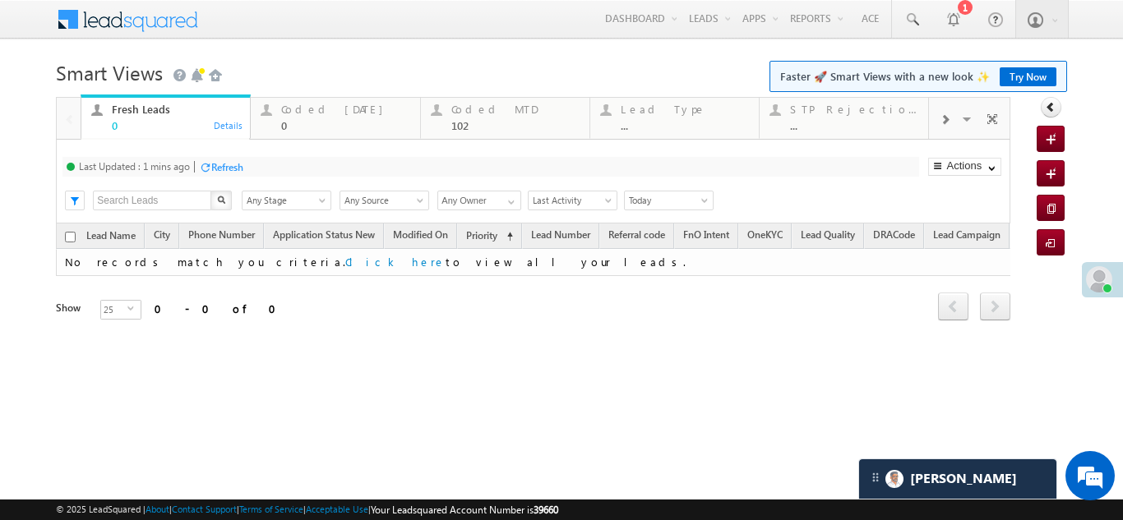
click at [229, 168] on div "Refresh" at bounding box center [227, 167] width 32 height 12
click at [300, 111] on div "Coded Today" at bounding box center [345, 109] width 128 height 13
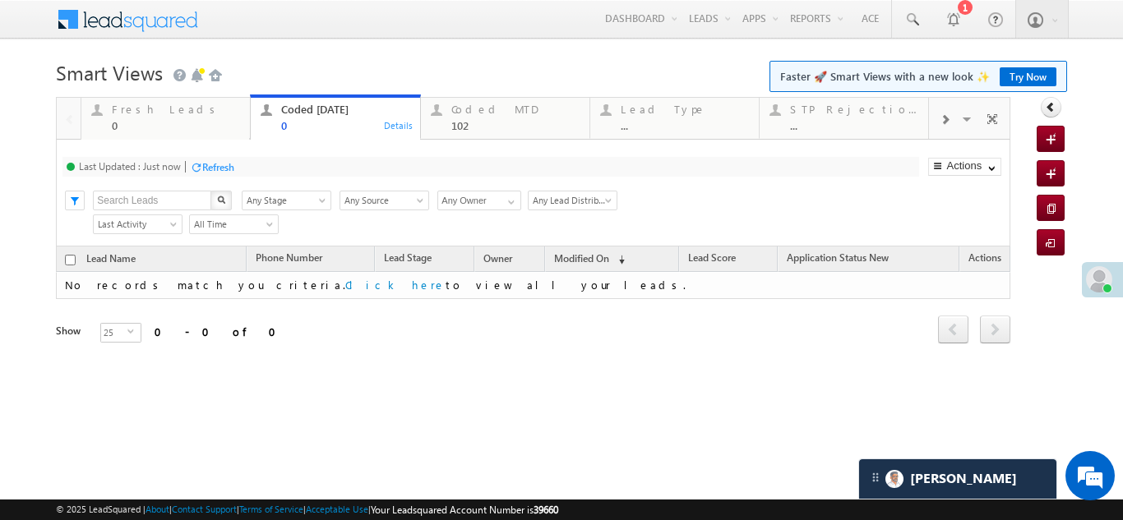
click at [215, 169] on div "Refresh" at bounding box center [218, 167] width 32 height 12
click at [486, 116] on div "Coded MTD 102" at bounding box center [515, 115] width 128 height 32
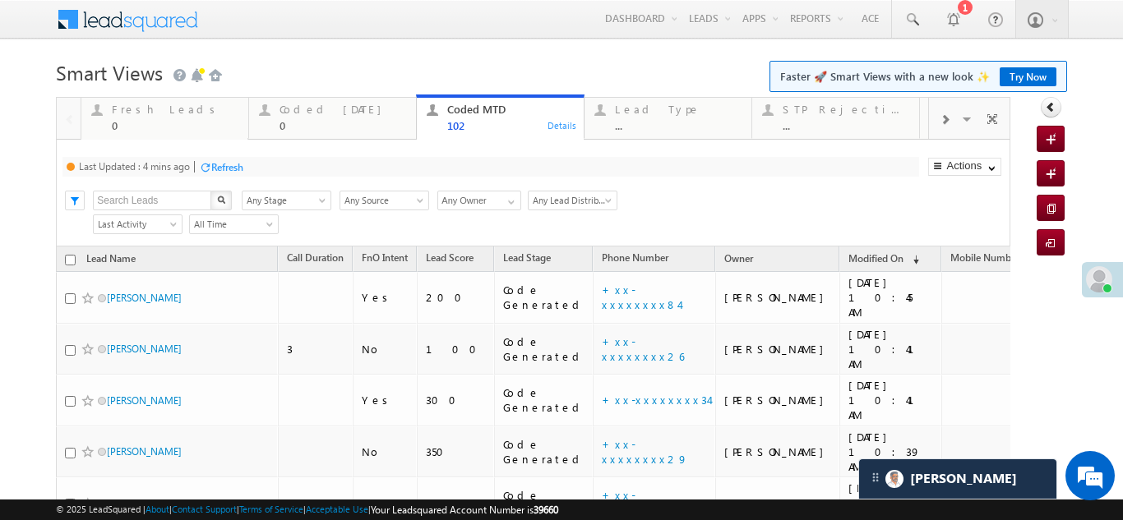
click at [227, 164] on div "Refresh" at bounding box center [227, 167] width 32 height 12
click at [146, 109] on div "Fresh Leads" at bounding box center [175, 109] width 127 height 13
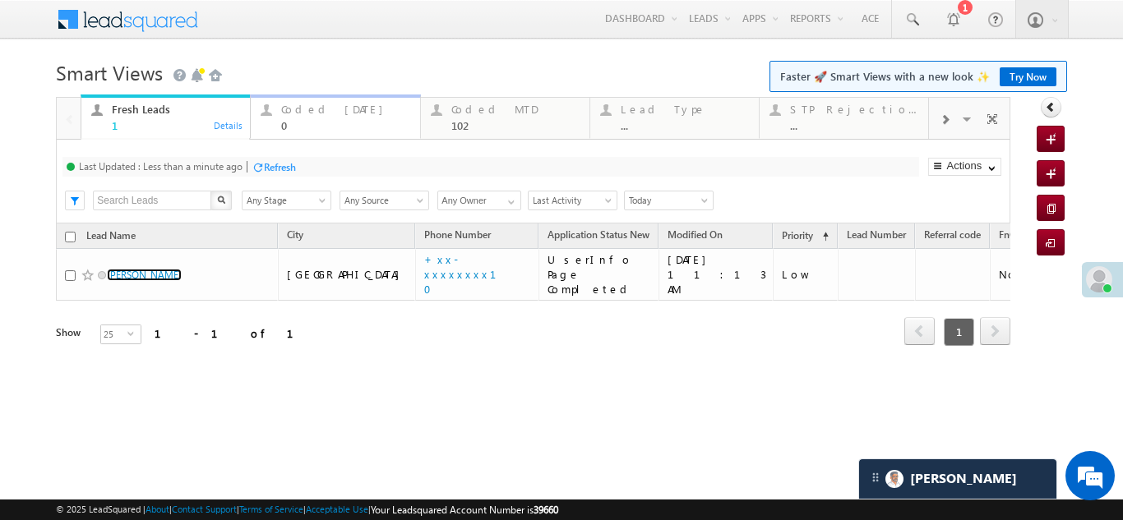
click at [298, 114] on div "Coded Today" at bounding box center [345, 109] width 128 height 13
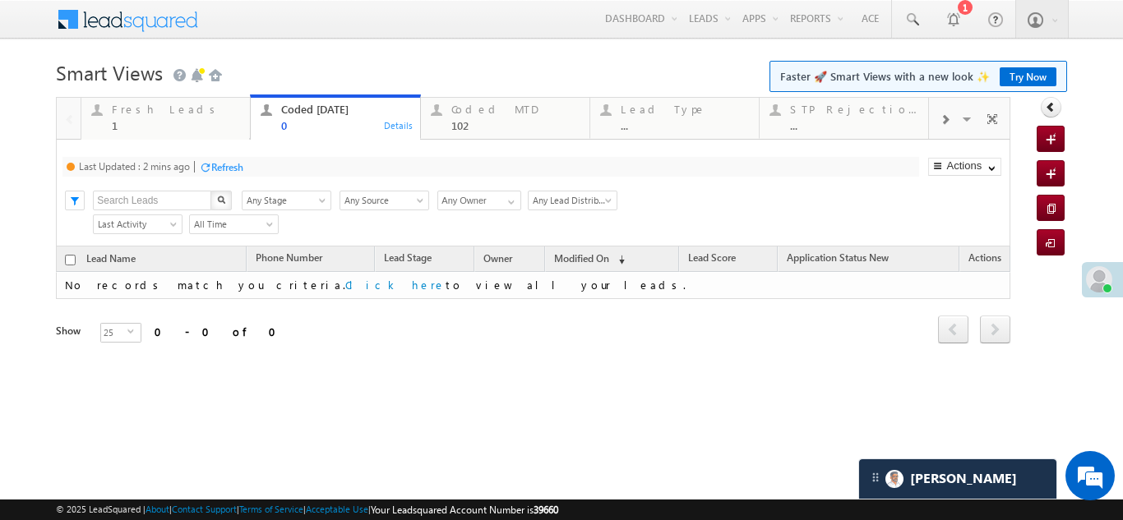
click at [231, 164] on div "Refresh" at bounding box center [227, 167] width 32 height 12
click at [143, 107] on div "Fresh Leads" at bounding box center [176, 109] width 128 height 13
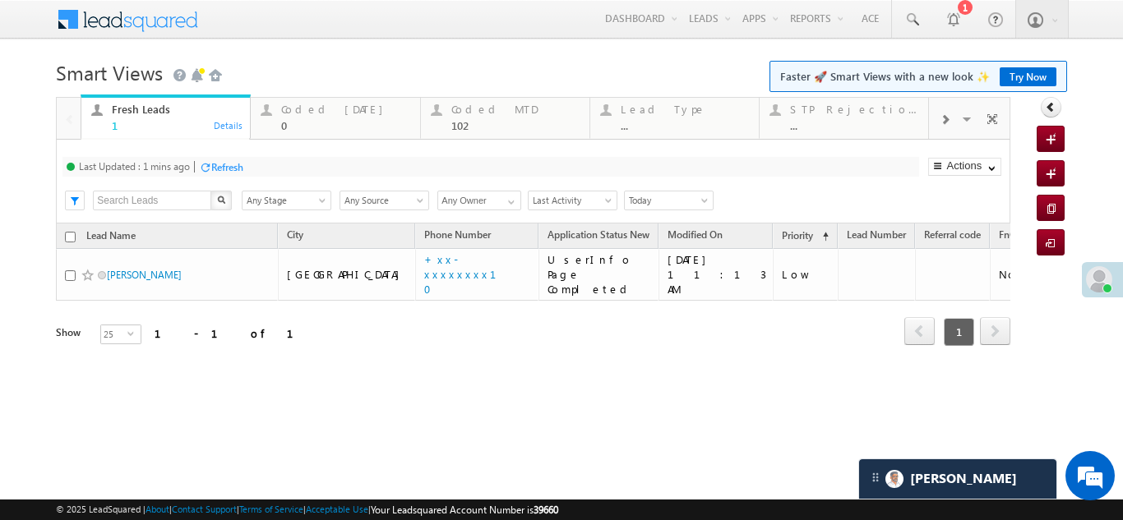
click at [229, 164] on div "Refresh" at bounding box center [227, 167] width 32 height 12
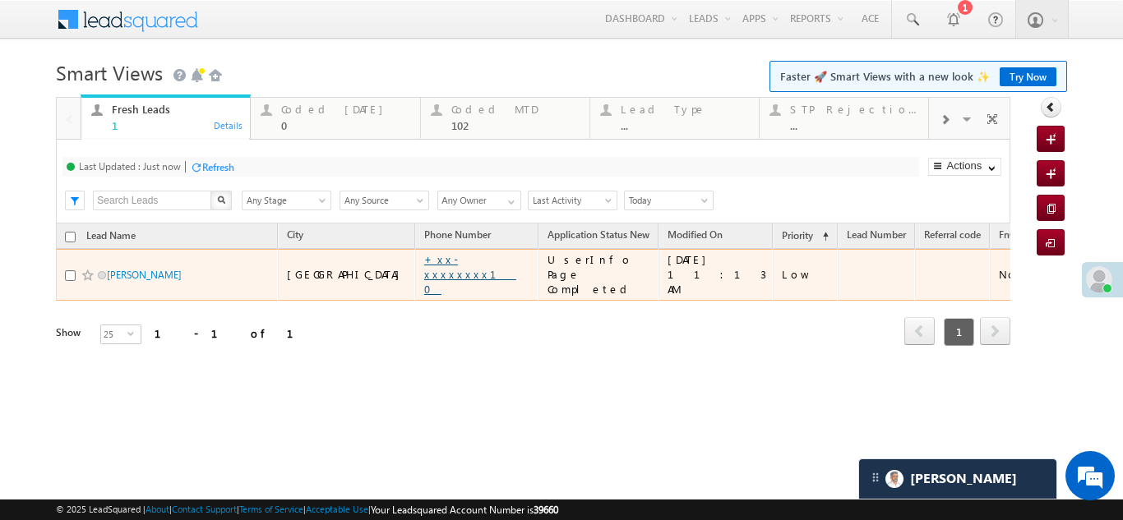
click at [424, 262] on link "+xx-xxxxxxxx10" at bounding box center [470, 274] width 92 height 44
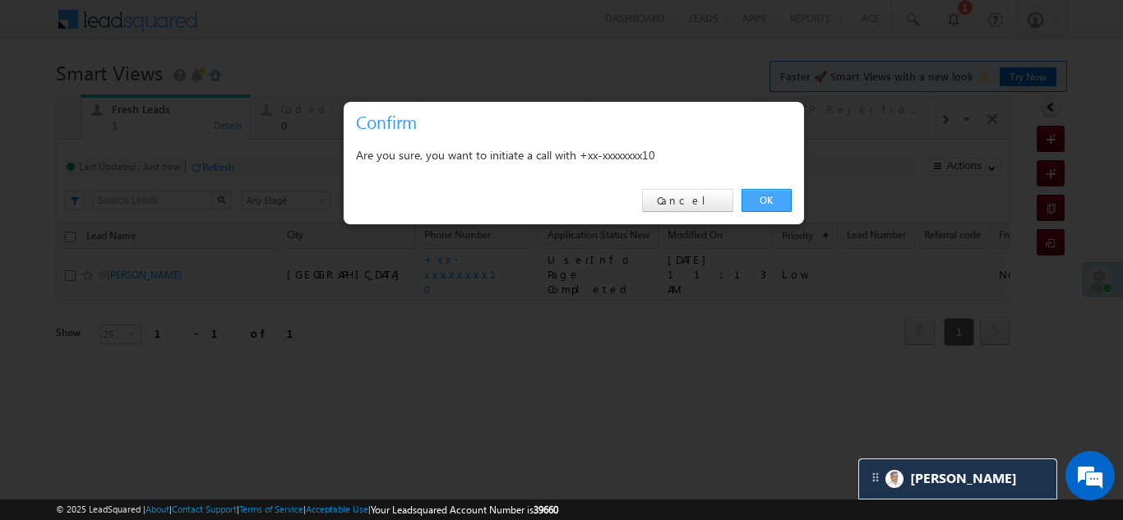
click at [767, 196] on link "OK" at bounding box center [767, 200] width 50 height 23
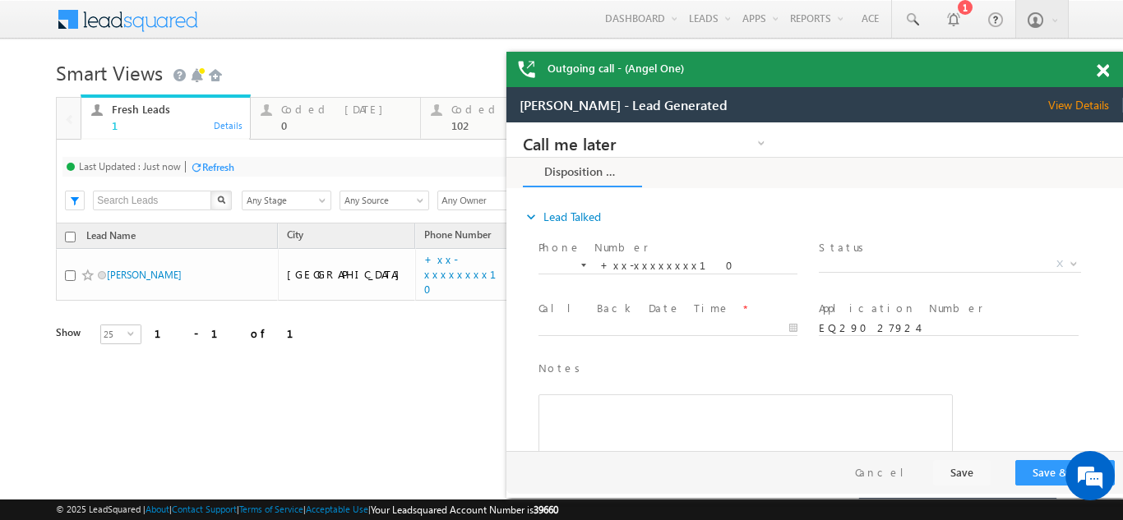
click at [1098, 73] on span at bounding box center [1103, 71] width 12 height 14
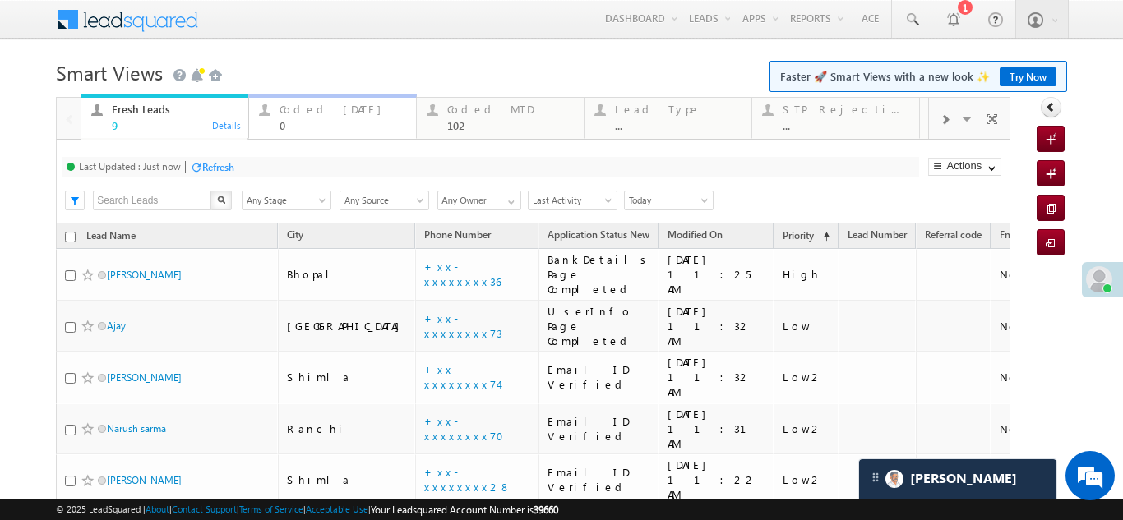
click at [310, 109] on div "Coded Today" at bounding box center [343, 109] width 127 height 13
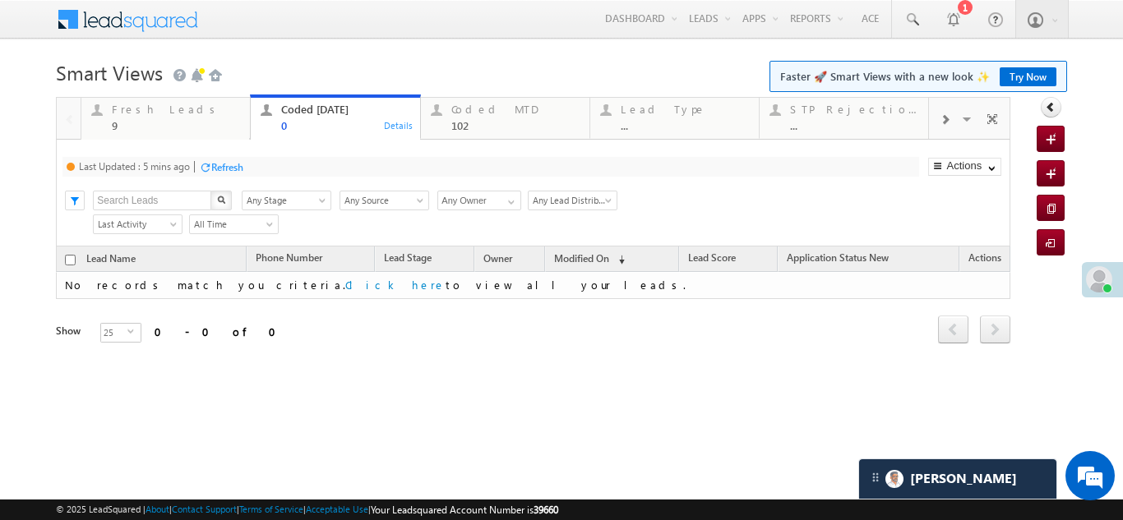
click at [227, 167] on div "Refresh" at bounding box center [227, 167] width 32 height 12
click at [132, 118] on div "Fresh Leads 9" at bounding box center [176, 115] width 128 height 32
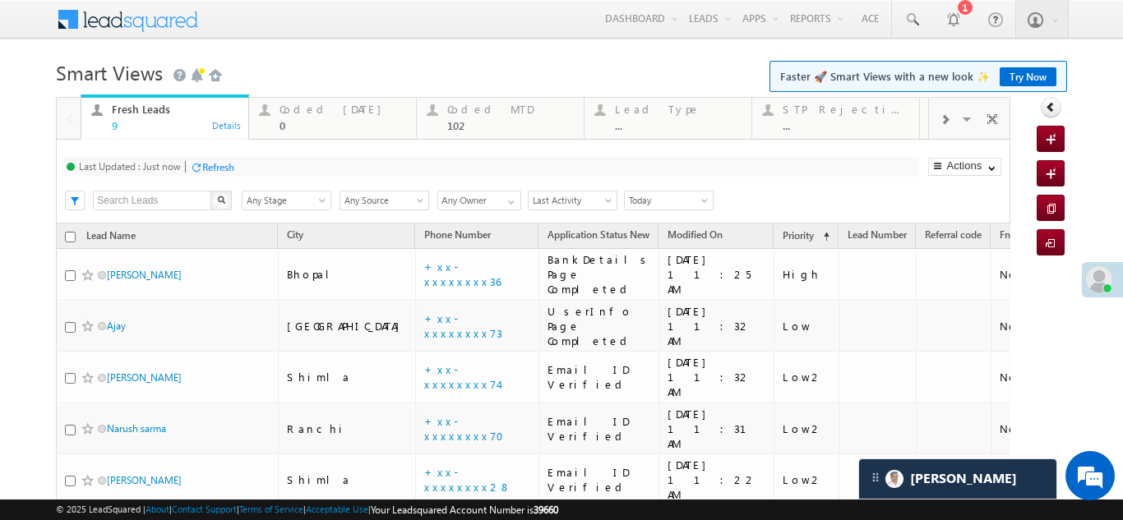
click at [230, 161] on div "Refresh" at bounding box center [218, 167] width 32 height 12
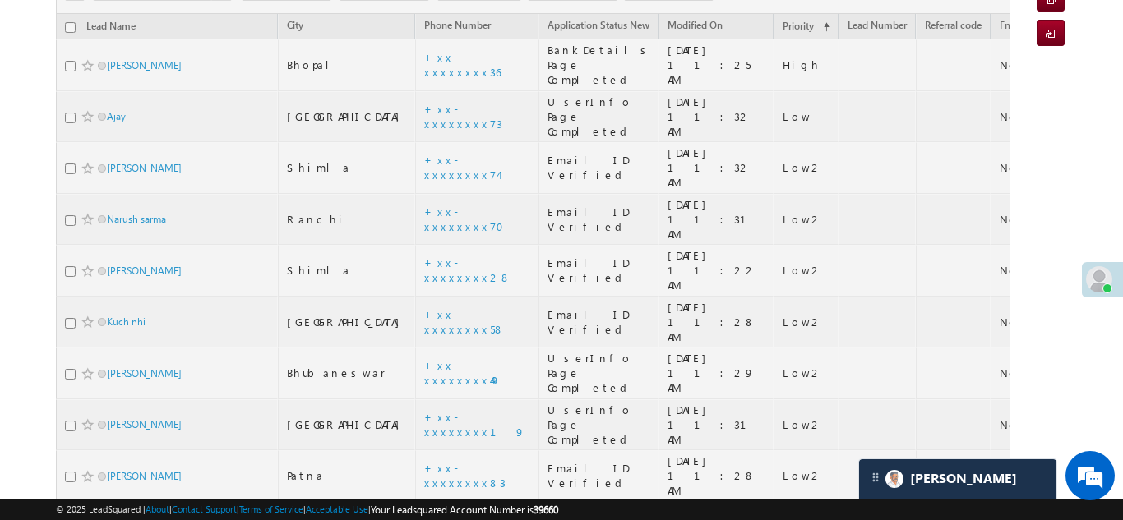
scroll to position [216, 0]
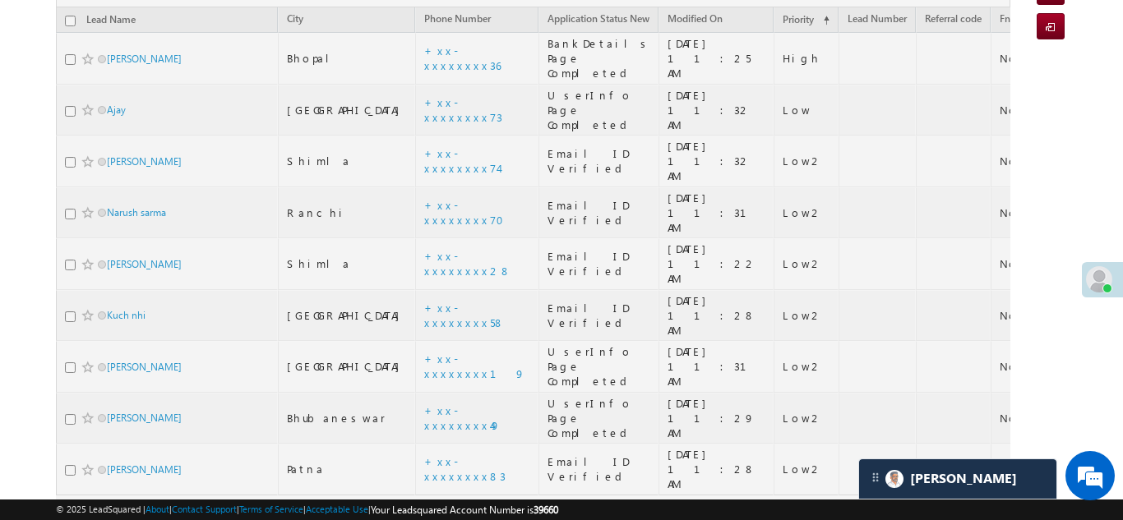
drag, startPoint x: 118, startPoint y: 238, endPoint x: 15, endPoint y: 214, distance: 105.5
click at [15, 214] on body "Menu Bikash Das bikas h.das @ange lbrok ing.c om" at bounding box center [561, 185] width 1123 height 802
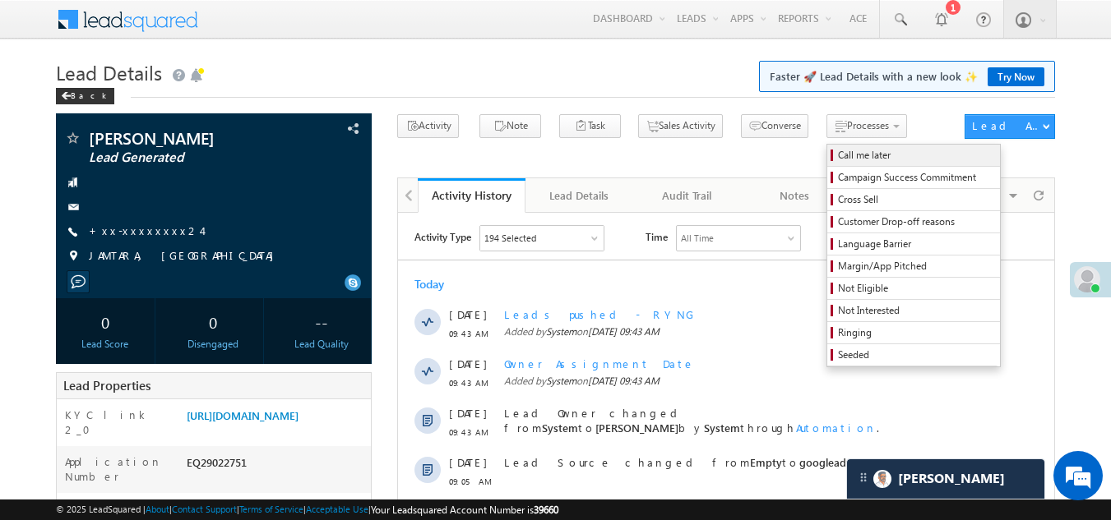
click at [838, 160] on span "Call me later" at bounding box center [916, 155] width 156 height 15
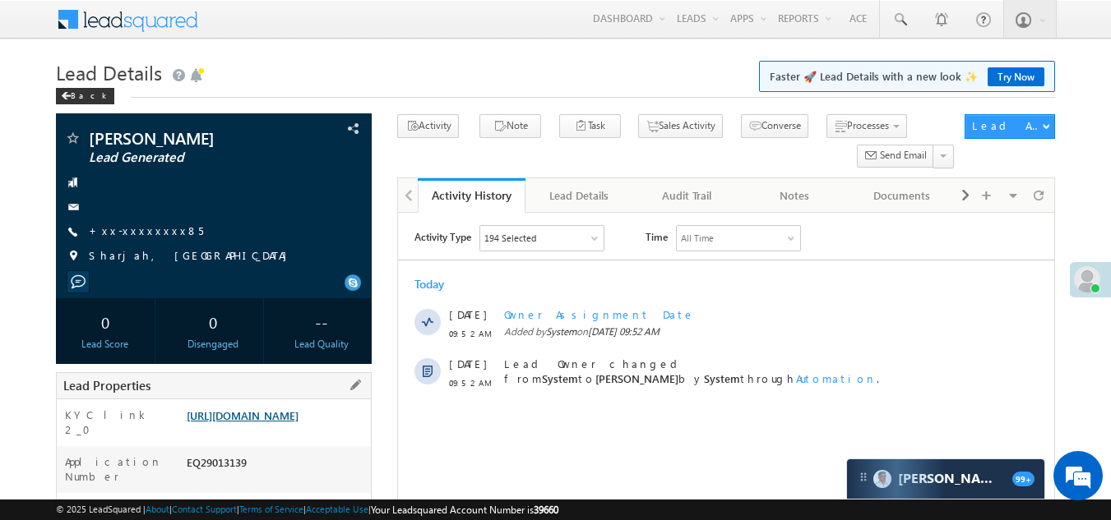
click at [298, 423] on link "[URL][DOMAIN_NAME]" at bounding box center [243, 416] width 112 height 14
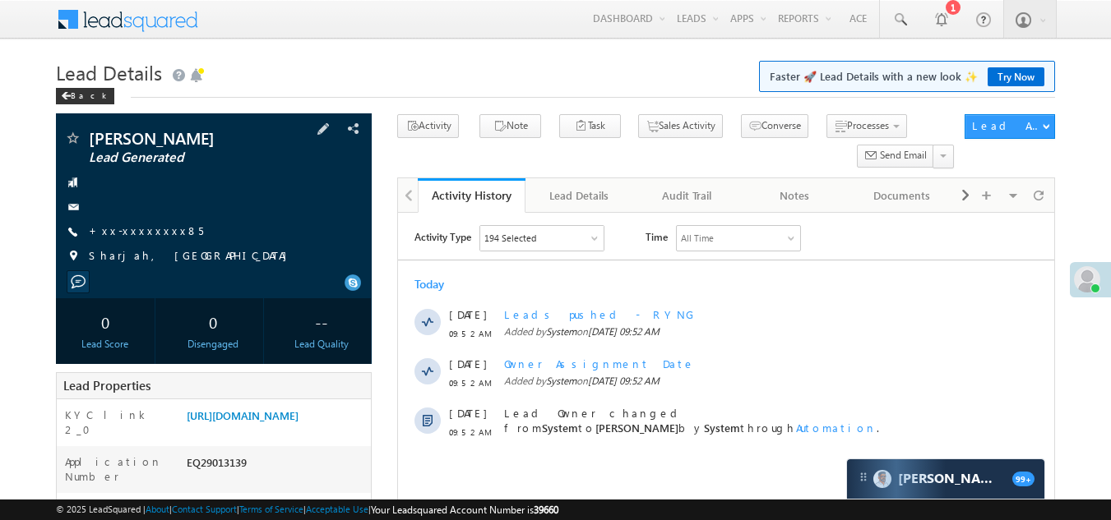
click at [69, 257] on span at bounding box center [72, 256] width 16 height 16
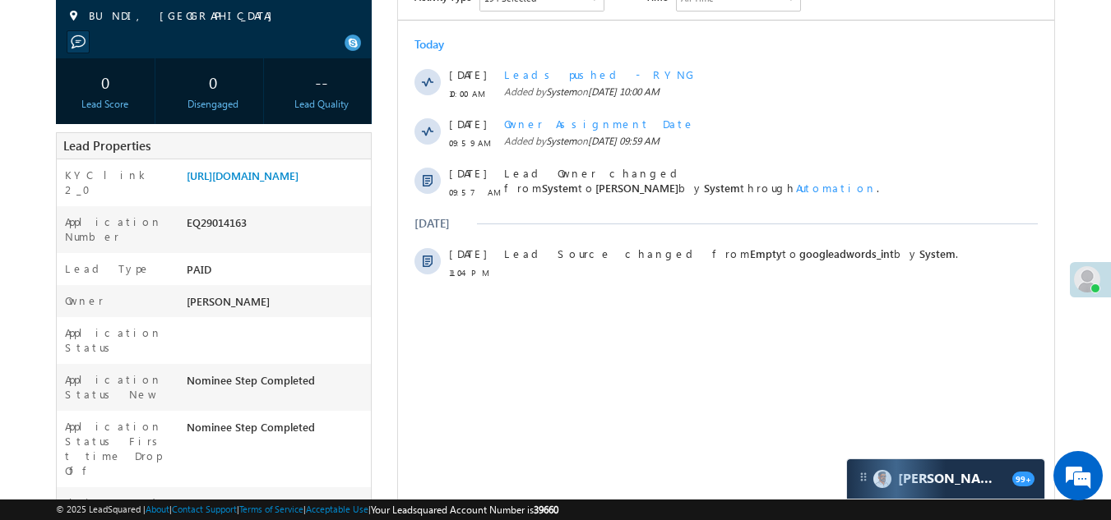
scroll to position [247, 0]
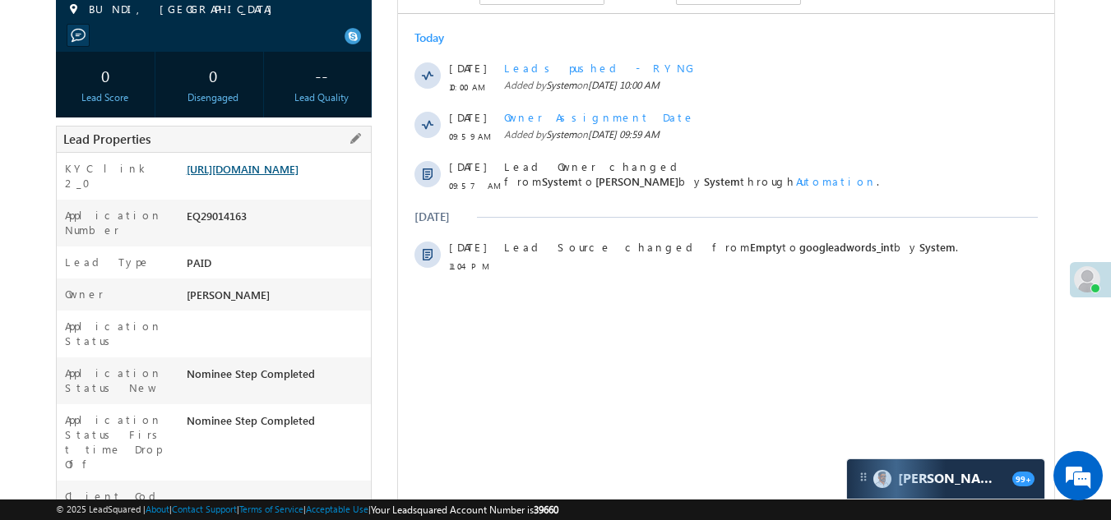
click at [290, 176] on link "https://angelbroking1-pk3em7sa.customui-test.leadsquared.com?leadId=0d01e386-20…" at bounding box center [243, 169] width 112 height 14
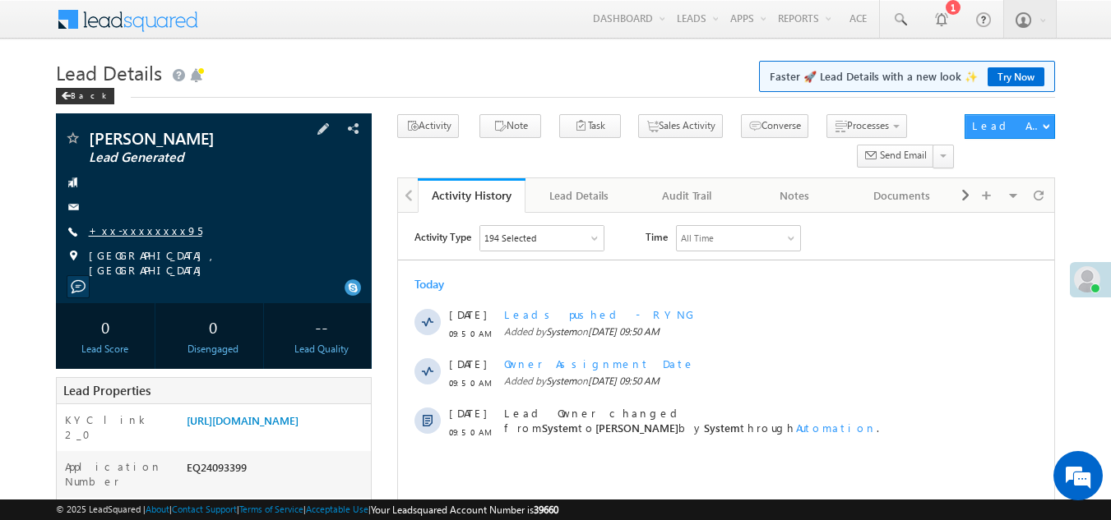
drag, startPoint x: 0, startPoint y: 0, endPoint x: 134, endPoint y: 234, distance: 269.9
click at [134, 234] on link "+xx-xxxxxxxx95" at bounding box center [145, 231] width 113 height 14
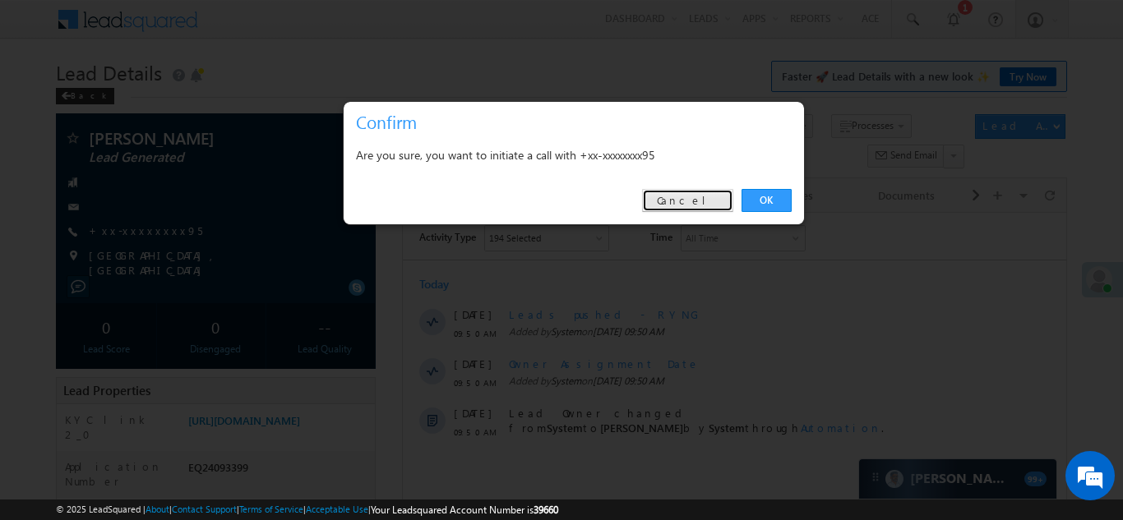
click at [697, 197] on link "Cancel" at bounding box center [687, 200] width 91 height 23
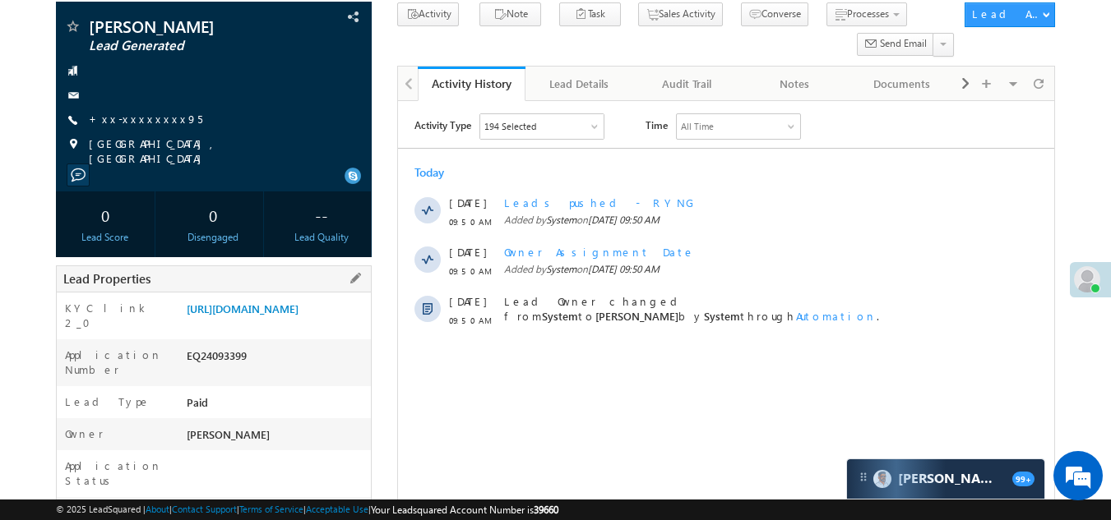
scroll to position [82, 0]
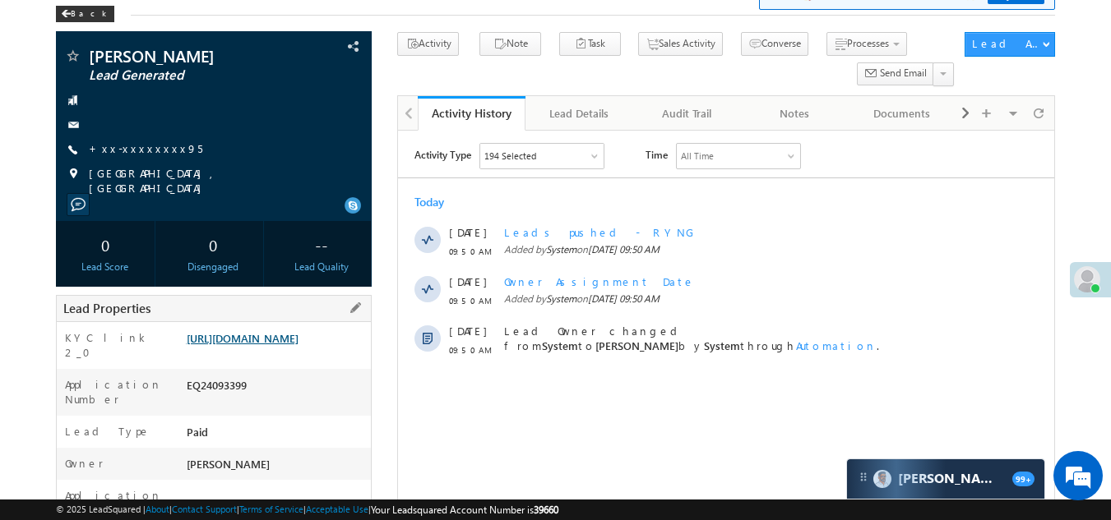
click at [262, 345] on link "[URL][DOMAIN_NAME]" at bounding box center [243, 338] width 112 height 14
